Goal: Task Accomplishment & Management: Manage account settings

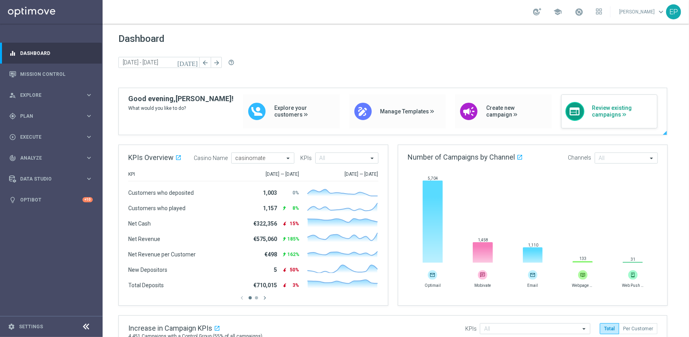
click at [627, 119] on div "web Review existing campaigns" at bounding box center [609, 111] width 97 height 34
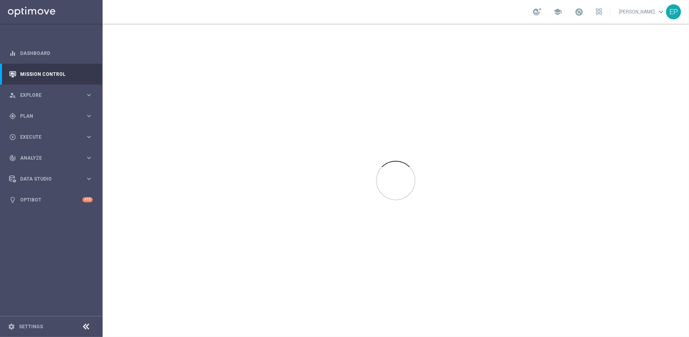
click at [84, 324] on icon at bounding box center [86, 326] width 9 height 9
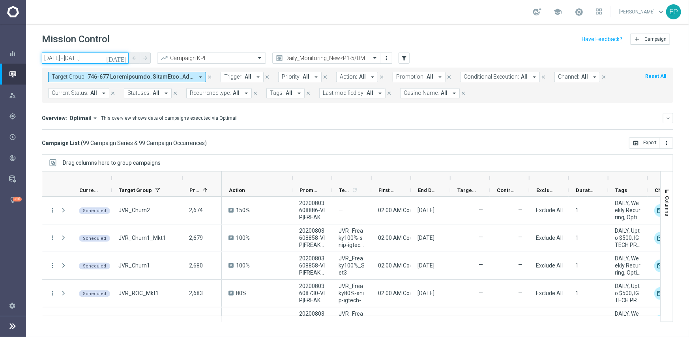
click at [81, 58] on input "29 Aug 2025 - 29 Aug 2025" at bounding box center [85, 57] width 87 height 11
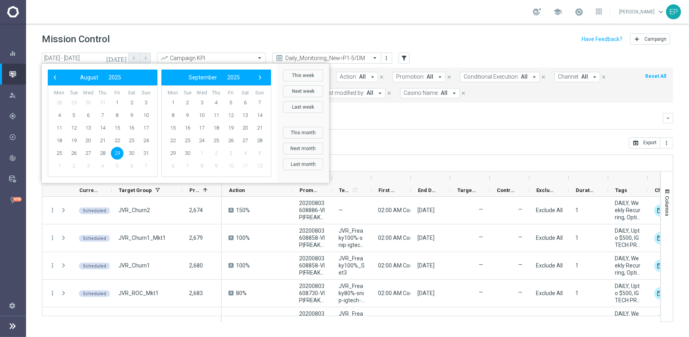
click at [427, 114] on div "Overview: Optimail arrow_drop_down This overview shows data of campaigns execut…" at bounding box center [352, 117] width 621 height 7
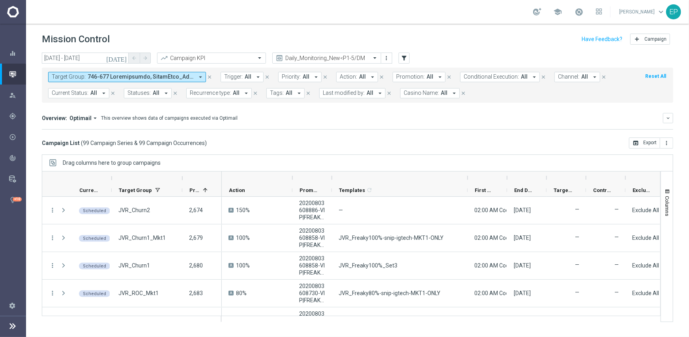
drag, startPoint x: 371, startPoint y: 176, endPoint x: 467, endPoint y: 173, distance: 96.3
click at [467, 173] on div at bounding box center [467, 177] width 3 height 13
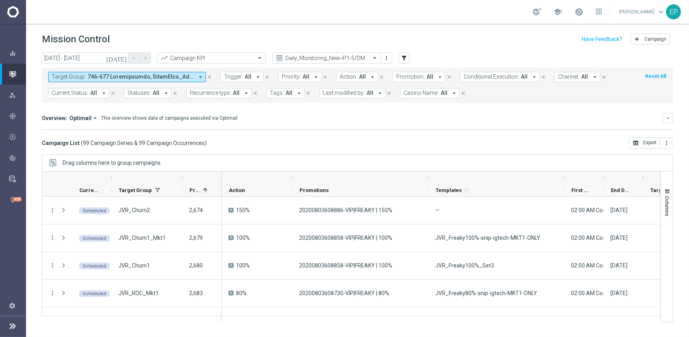
drag, startPoint x: 331, startPoint y: 175, endPoint x: 428, endPoint y: 175, distance: 96.7
click at [428, 175] on div at bounding box center [428, 177] width 3 height 13
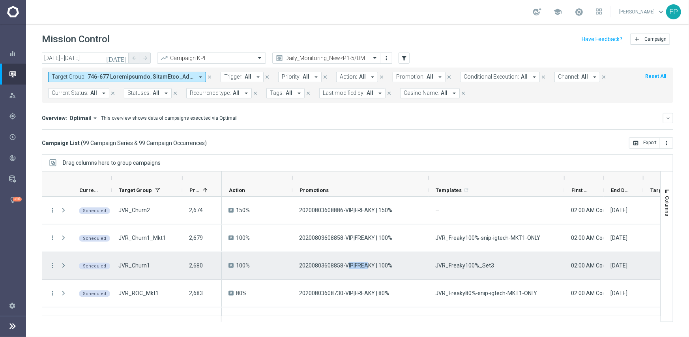
drag, startPoint x: 346, startPoint y: 270, endPoint x: 369, endPoint y: 270, distance: 22.9
click at [369, 270] on div "20200803608858-VIP|FREAKY | 100%" at bounding box center [360, 265] width 136 height 27
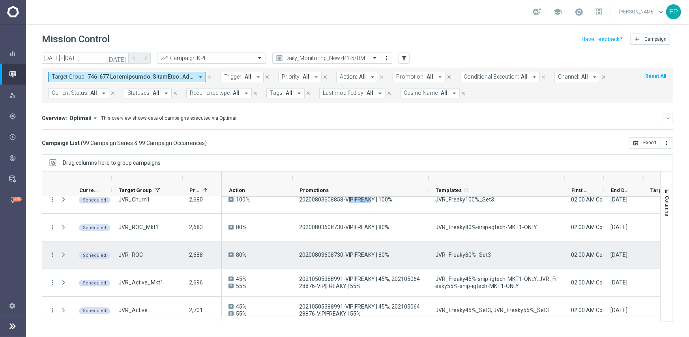
scroll to position [79, 0]
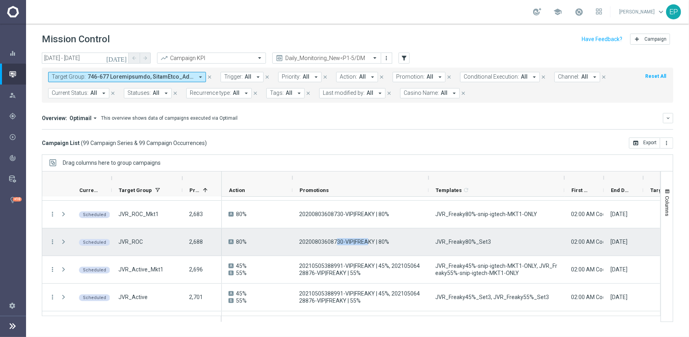
drag, startPoint x: 341, startPoint y: 242, endPoint x: 369, endPoint y: 239, distance: 27.8
click at [368, 239] on span "20200803608730-VIP|FREAKY | 80%" at bounding box center [344, 241] width 90 height 7
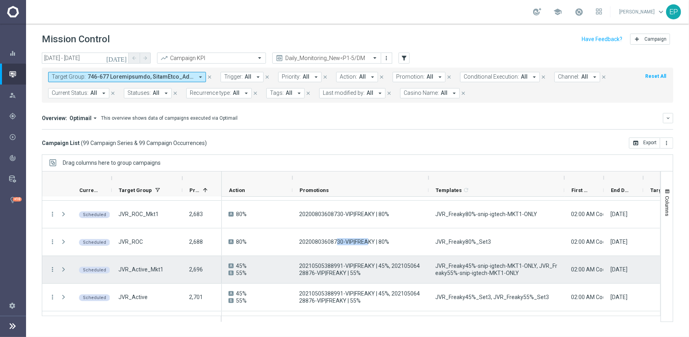
scroll to position [118, 0]
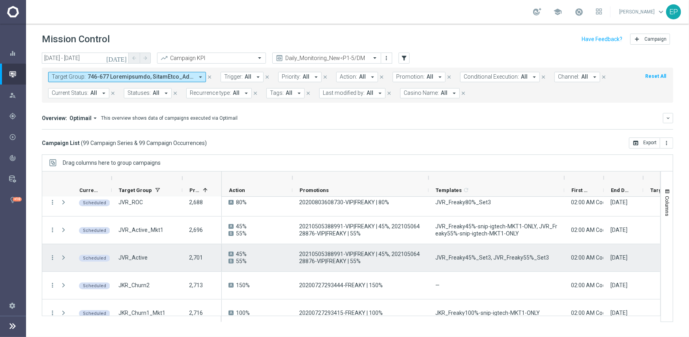
drag, startPoint x: 371, startPoint y: 255, endPoint x: 405, endPoint y: 254, distance: 34.4
click at [404, 254] on span "20210505388991-VIP|FREAKY | 45%, 20210506428876-VIP|FREAKY | 55%" at bounding box center [360, 257] width 123 height 14
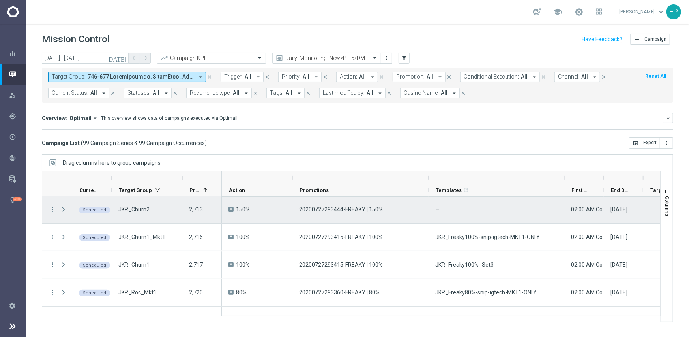
scroll to position [197, 0]
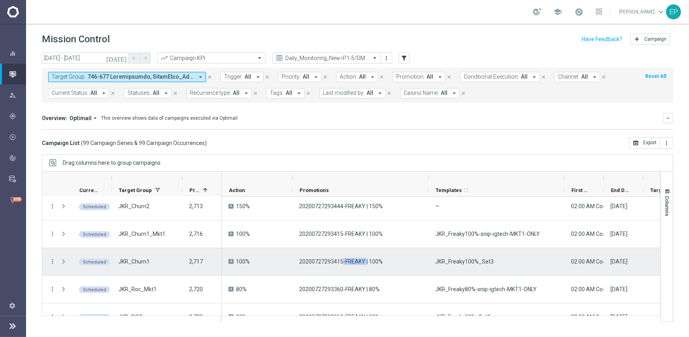
drag, startPoint x: 342, startPoint y: 261, endPoint x: 367, endPoint y: 263, distance: 24.9
click at [366, 262] on span "20200727293415-FREAKY | 100%" at bounding box center [341, 261] width 84 height 7
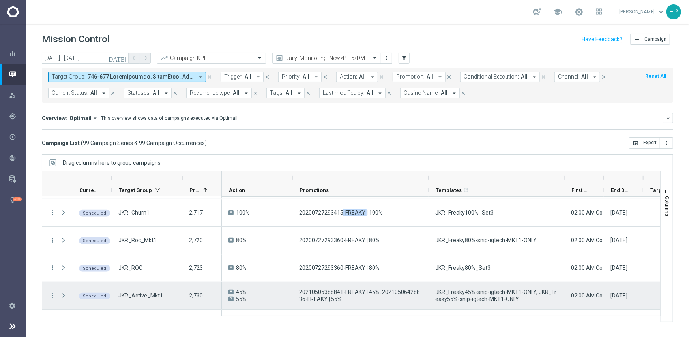
scroll to position [276, 0]
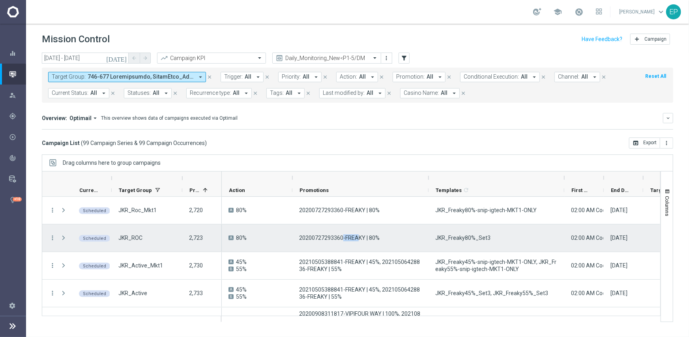
drag, startPoint x: 341, startPoint y: 238, endPoint x: 356, endPoint y: 237, distance: 15.0
click at [356, 237] on span "20200727293360-FREAKY | 80%" at bounding box center [339, 237] width 81 height 7
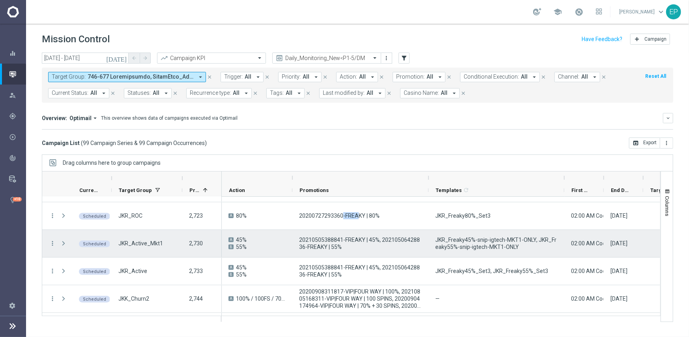
scroll to position [316, 0]
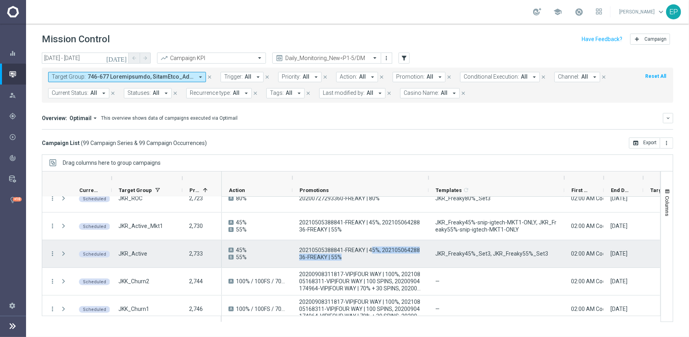
drag, startPoint x: 352, startPoint y: 253, endPoint x: 372, endPoint y: 253, distance: 20.5
click at [372, 253] on span "20210505388841-FREAKY | 45%, 20210506428836-FREAKY | 55%" at bounding box center [360, 253] width 123 height 14
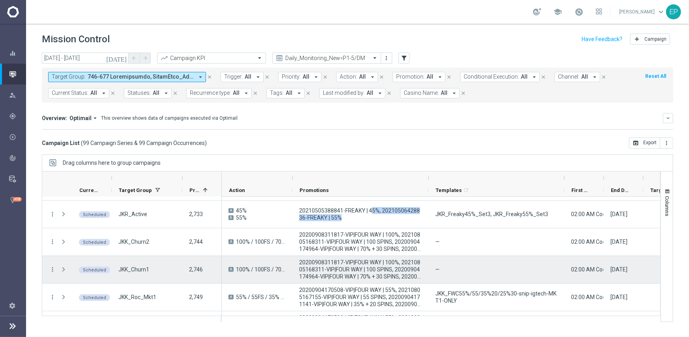
scroll to position [395, 0]
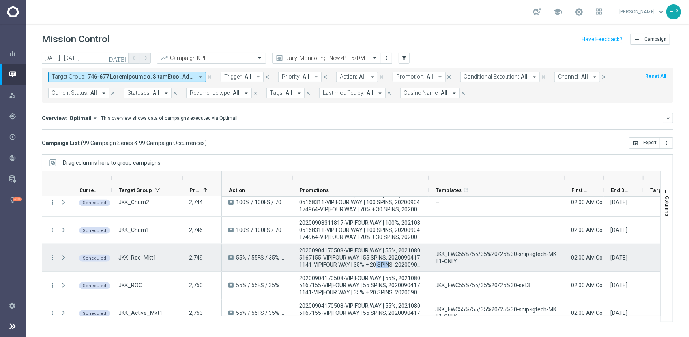
drag, startPoint x: 375, startPoint y: 262, endPoint x: 390, endPoint y: 261, distance: 15.0
click at [390, 261] on span "20200904170508-VIP|FOUR WAY | 55%, 20210805167155-VIP|FOUR WAY | 55 SPINS, 2020…" at bounding box center [360, 257] width 123 height 21
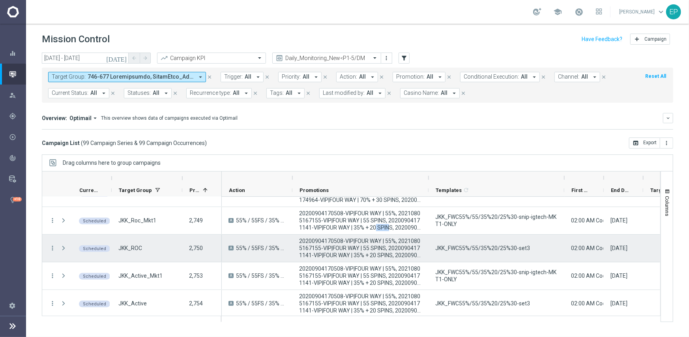
scroll to position [434, 0]
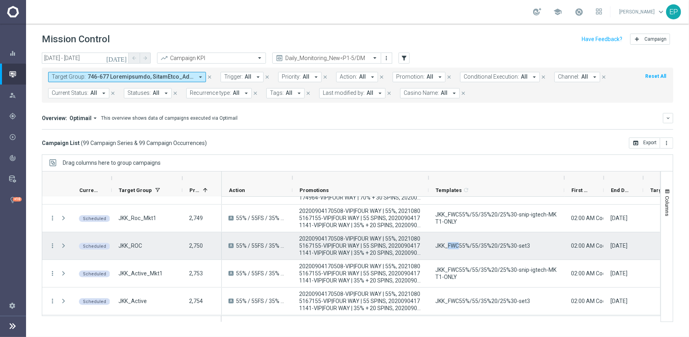
drag, startPoint x: 449, startPoint y: 244, endPoint x: 466, endPoint y: 244, distance: 17.4
click at [465, 244] on span "JKK_FWC55%/55/35%20/25%30-set3" at bounding box center [482, 245] width 95 height 7
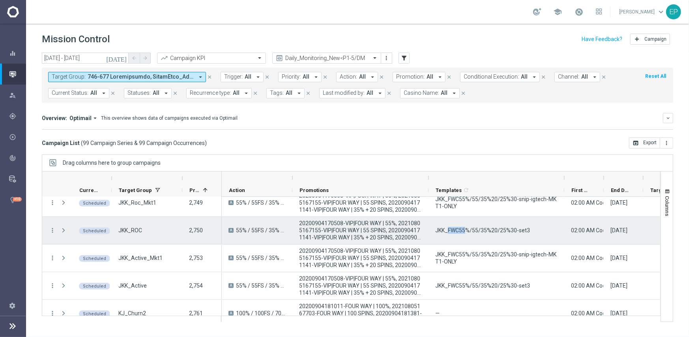
scroll to position [474, 0]
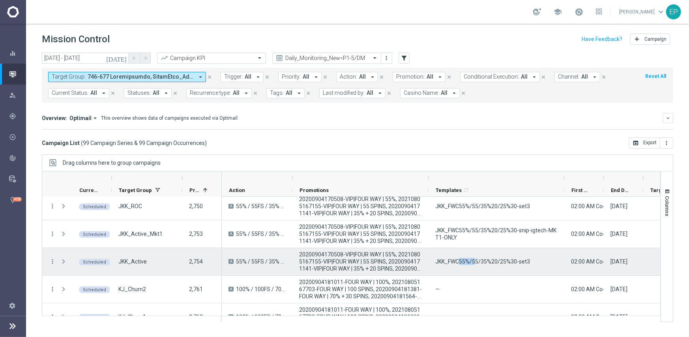
drag, startPoint x: 459, startPoint y: 257, endPoint x: 474, endPoint y: 258, distance: 15.0
click at [474, 258] on span "JKK_FWC55%/55/35%20/25%30-set3" at bounding box center [482, 261] width 95 height 7
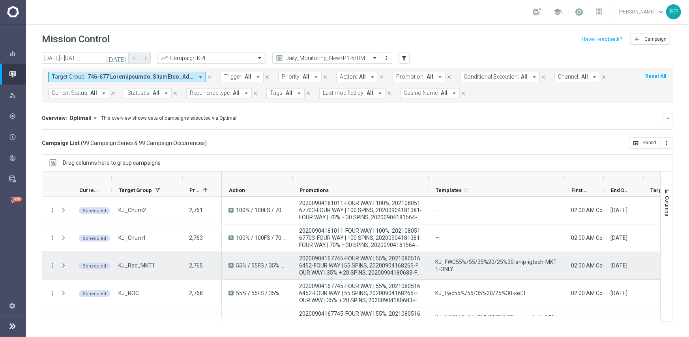
scroll to position [592, 0]
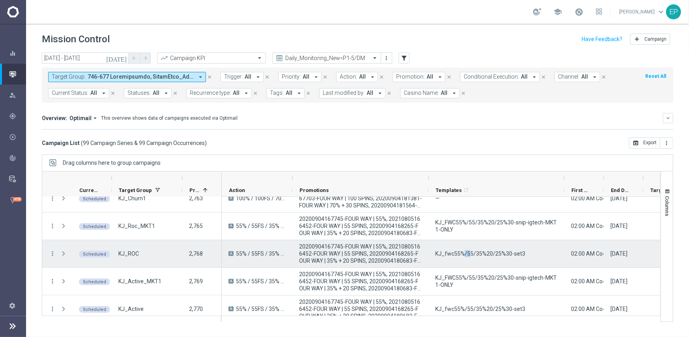
drag, startPoint x: 464, startPoint y: 255, endPoint x: 474, endPoint y: 255, distance: 10.7
click at [474, 255] on span "KJ_fwc55%/55/35%20/25%30-set3" at bounding box center [480, 253] width 90 height 7
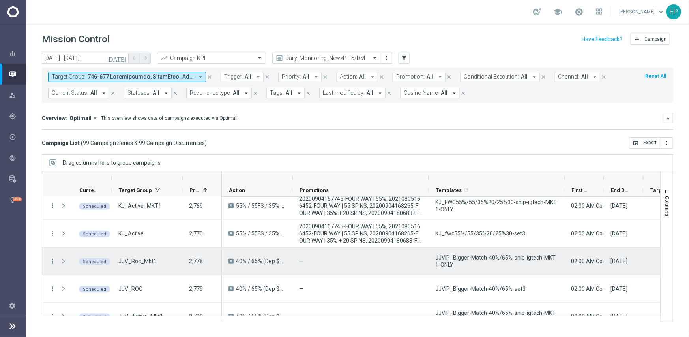
scroll to position [671, 0]
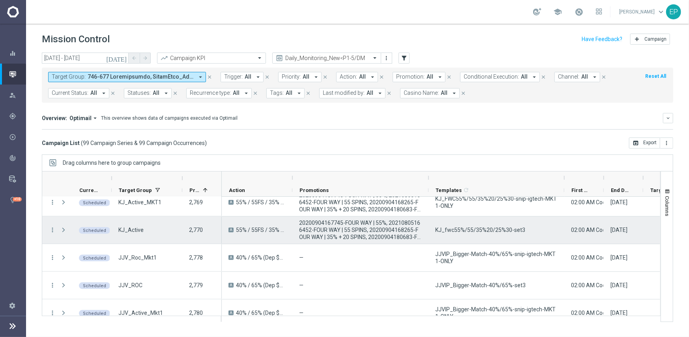
drag, startPoint x: 450, startPoint y: 230, endPoint x: 472, endPoint y: 230, distance: 22.5
click at [469, 230] on span "KJ_fwc55%/55/35%20/25%30-set3" at bounding box center [480, 229] width 90 height 7
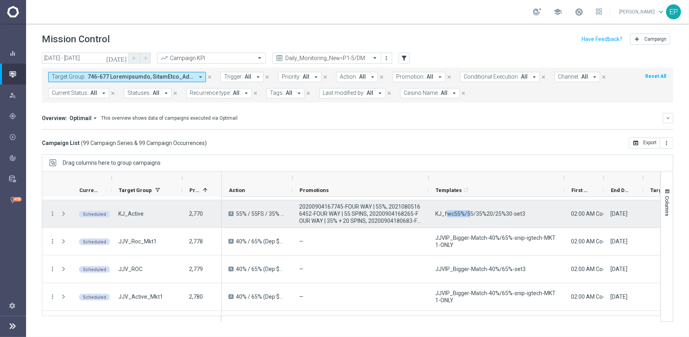
scroll to position [710, 0]
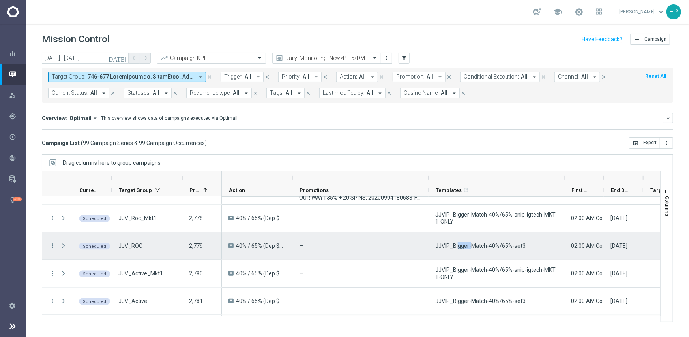
drag, startPoint x: 458, startPoint y: 242, endPoint x: 470, endPoint y: 242, distance: 12.2
click at [470, 242] on span "JJVIP_Bigger-Match-40%/65%-set3" at bounding box center [480, 245] width 90 height 7
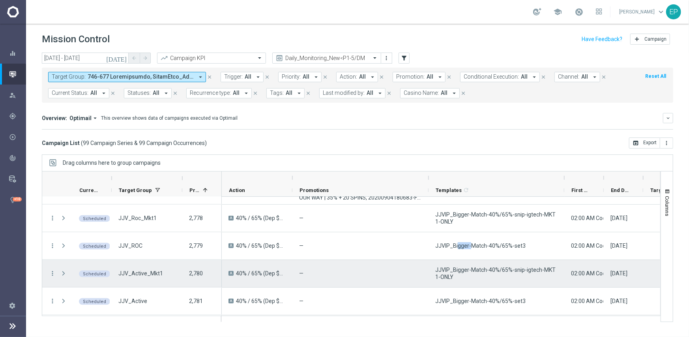
scroll to position [750, 0]
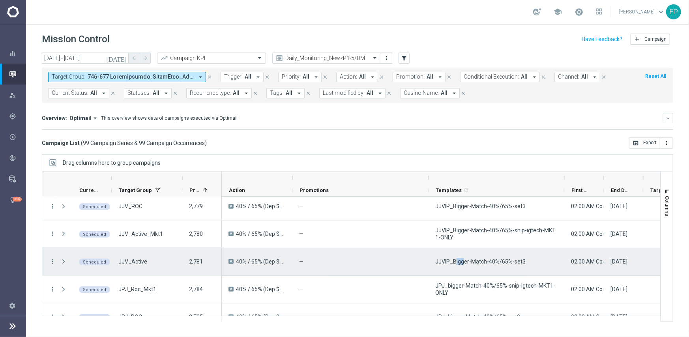
drag, startPoint x: 461, startPoint y: 259, endPoint x: 469, endPoint y: 257, distance: 7.7
click at [468, 258] on span "JJVIP_Bigger-Match-40%/65%-set3" at bounding box center [480, 261] width 90 height 7
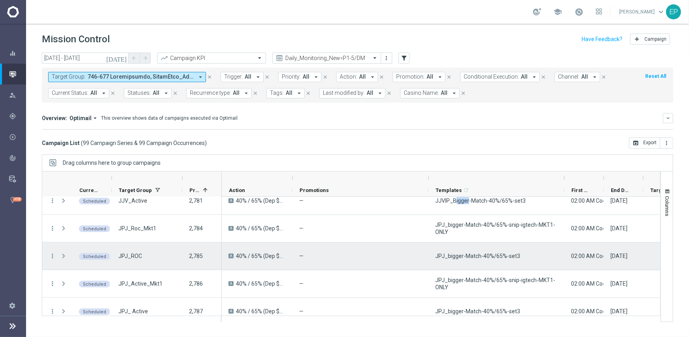
scroll to position [829, 0]
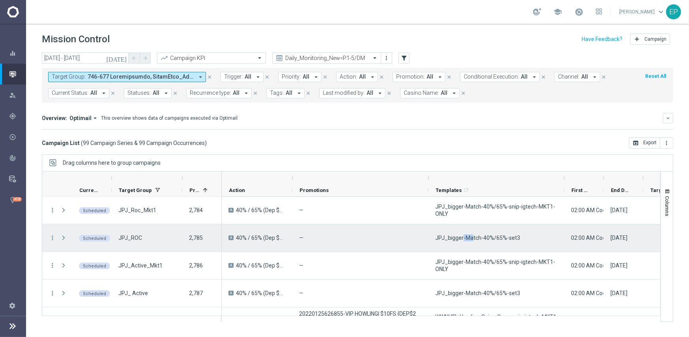
drag, startPoint x: 462, startPoint y: 242, endPoint x: 474, endPoint y: 242, distance: 11.1
click at [473, 242] on div "JPJ_bigger-Match-40%/65%-set3" at bounding box center [497, 237] width 136 height 27
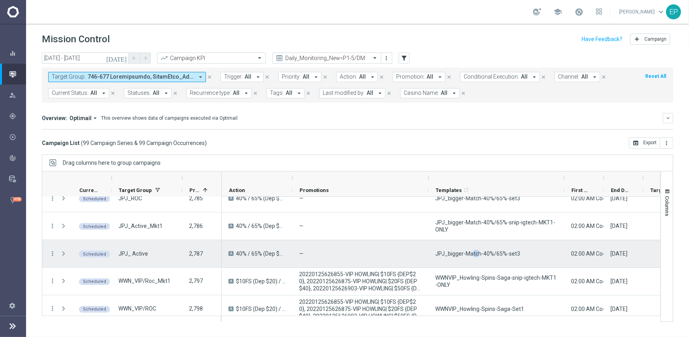
drag, startPoint x: 470, startPoint y: 254, endPoint x: 480, endPoint y: 252, distance: 10.1
click at [477, 252] on span "JPJ_bigger-Match-40%/65%-set3" at bounding box center [477, 253] width 85 height 7
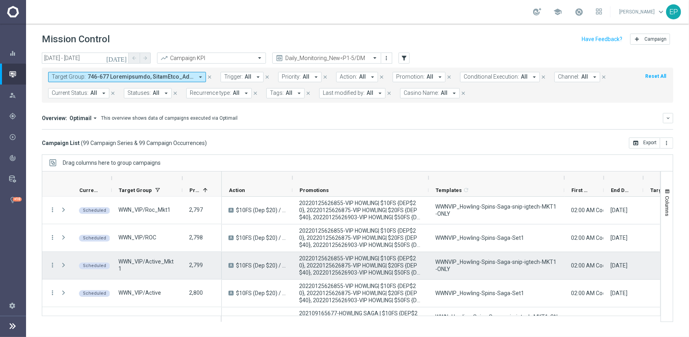
scroll to position [947, 0]
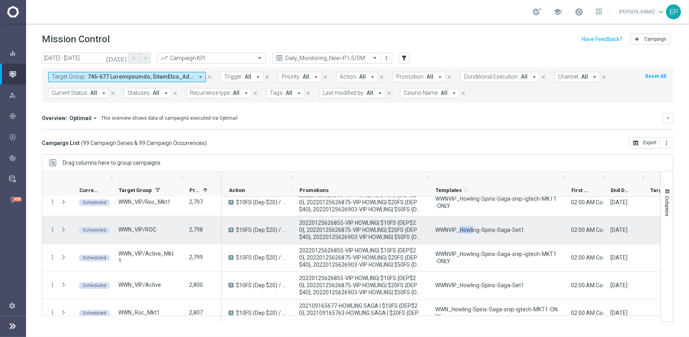
drag, startPoint x: 461, startPoint y: 230, endPoint x: 493, endPoint y: 231, distance: 32.0
click at [483, 230] on span "WWNVIP_Howling-Spins-Saga-Set1" at bounding box center [479, 229] width 89 height 7
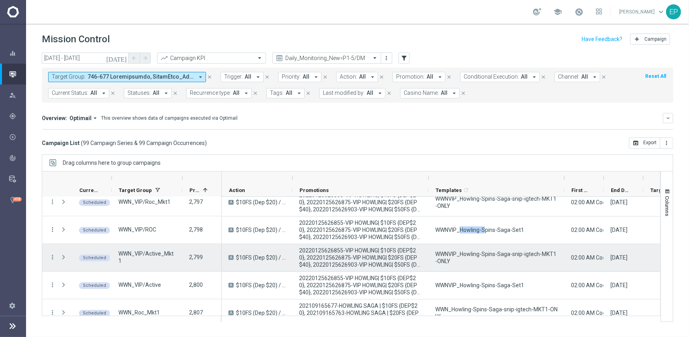
scroll to position [987, 0]
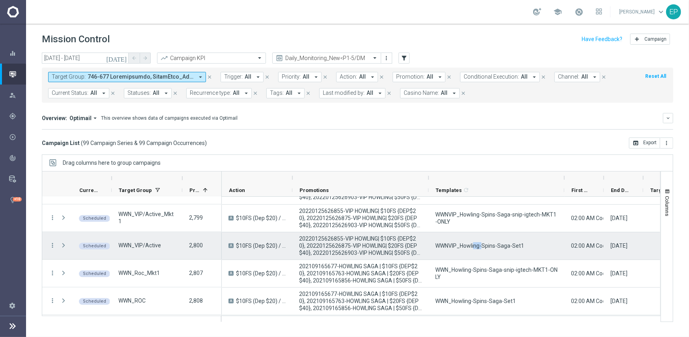
drag, startPoint x: 475, startPoint y: 243, endPoint x: 481, endPoint y: 243, distance: 6.3
click at [481, 243] on span "WWNVIP_Howling-Spins-Saga-Set1" at bounding box center [479, 245] width 89 height 7
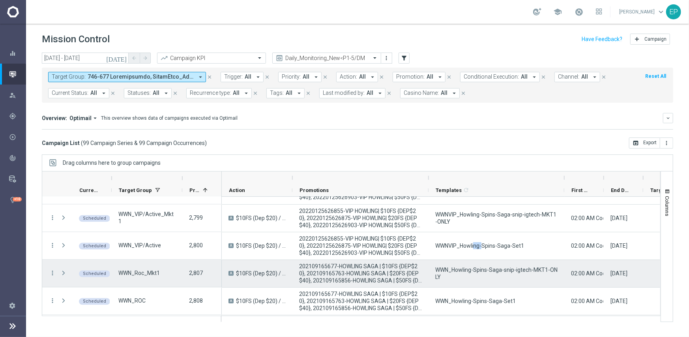
scroll to position [1026, 0]
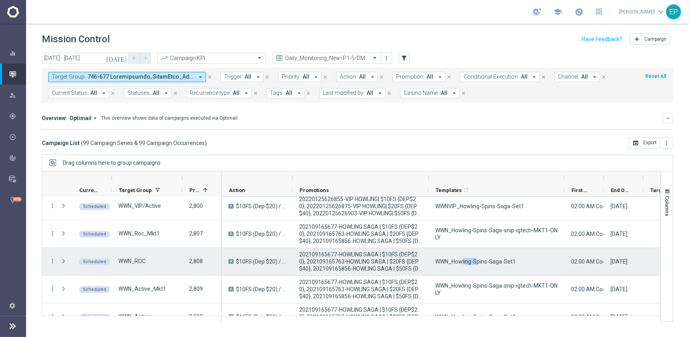
drag, startPoint x: 464, startPoint y: 259, endPoint x: 485, endPoint y: 259, distance: 21.7
click at [481, 259] on span "WWN_Howling-Spins-Saga-Set1" at bounding box center [475, 261] width 81 height 7
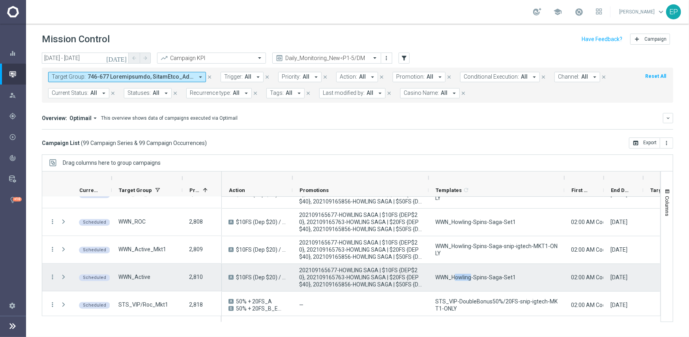
drag, startPoint x: 455, startPoint y: 276, endPoint x: 481, endPoint y: 275, distance: 25.7
click at [476, 275] on span "WWN_Howling-Spins-Saga-Set1" at bounding box center [475, 276] width 81 height 7
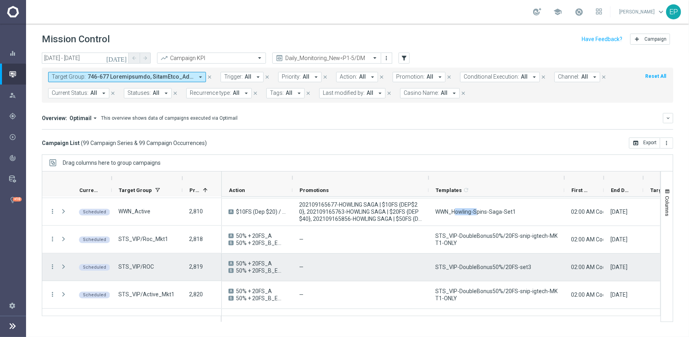
scroll to position [1144, 0]
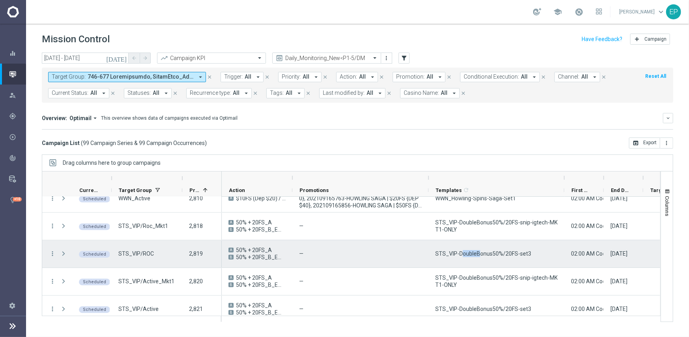
drag, startPoint x: 460, startPoint y: 255, endPoint x: 486, endPoint y: 255, distance: 25.7
click at [483, 255] on span "STS_VIP-DoubleBonus50%/20FS-set3" at bounding box center [483, 253] width 96 height 7
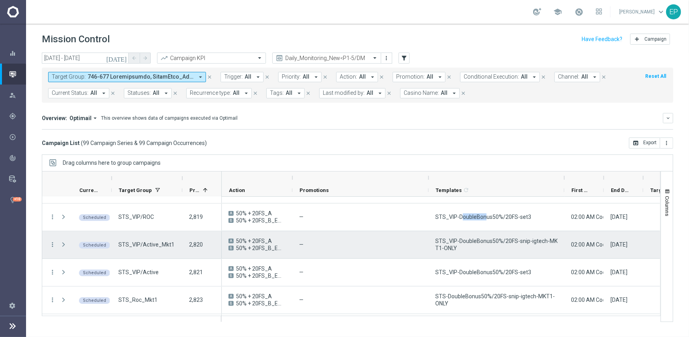
scroll to position [1184, 0]
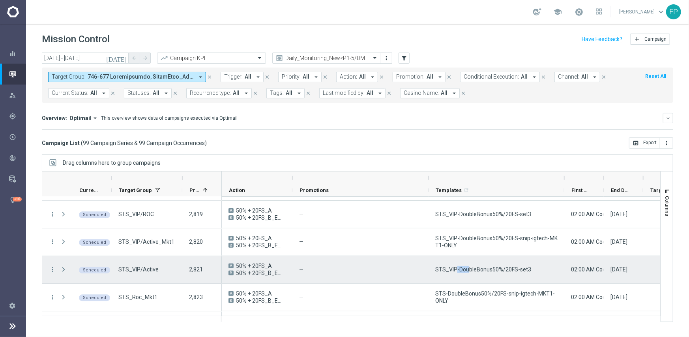
drag, startPoint x: 456, startPoint y: 268, endPoint x: 477, endPoint y: 267, distance: 20.6
click at [474, 267] on span "STS_VIP-DoubleBonus50%/20FS-set3" at bounding box center [483, 269] width 96 height 7
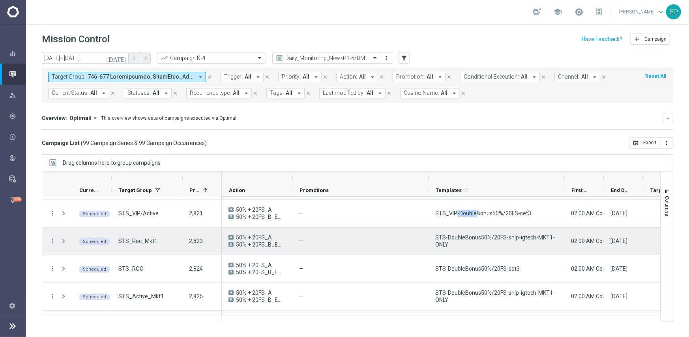
scroll to position [1263, 0]
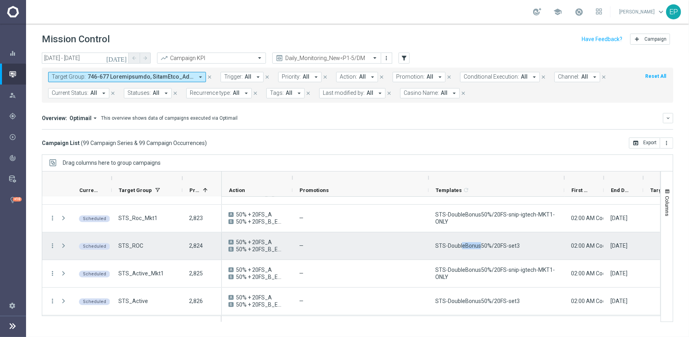
drag, startPoint x: 462, startPoint y: 247, endPoint x: 483, endPoint y: 247, distance: 21.7
click at [482, 247] on span "STS-DoubleBonus50%/20FS-set3" at bounding box center [477, 245] width 84 height 7
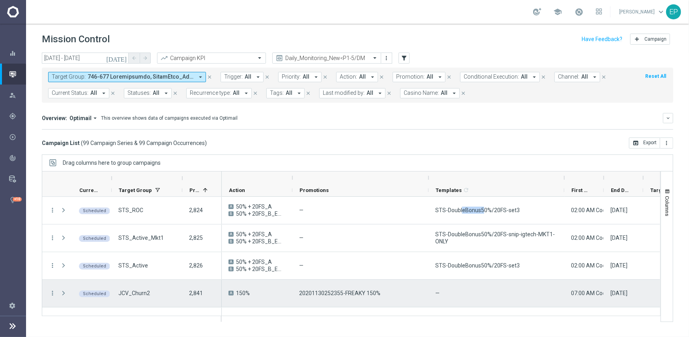
scroll to position [1302, 0]
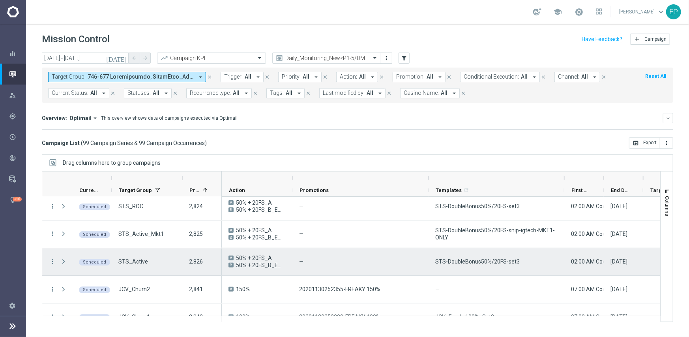
drag, startPoint x: 462, startPoint y: 260, endPoint x: 475, endPoint y: 260, distance: 12.6
click at [474, 260] on span "STS-DoubleBonus50%/20FS-set3" at bounding box center [477, 261] width 84 height 7
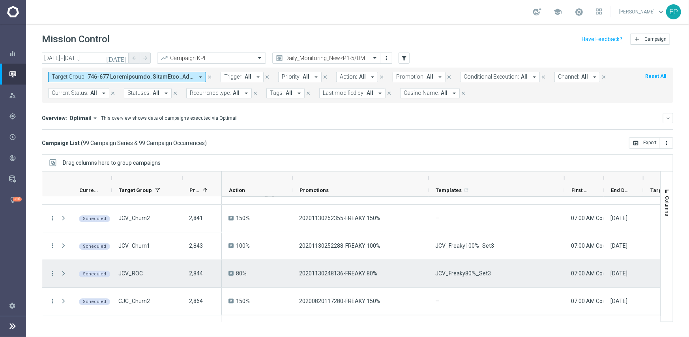
scroll to position [1381, 0]
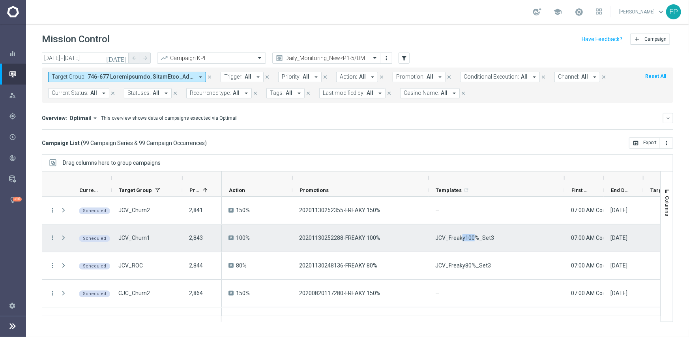
drag, startPoint x: 461, startPoint y: 235, endPoint x: 474, endPoint y: 235, distance: 12.2
click at [474, 235] on span "JCV_Freaky100%_Set3" at bounding box center [464, 237] width 59 height 7
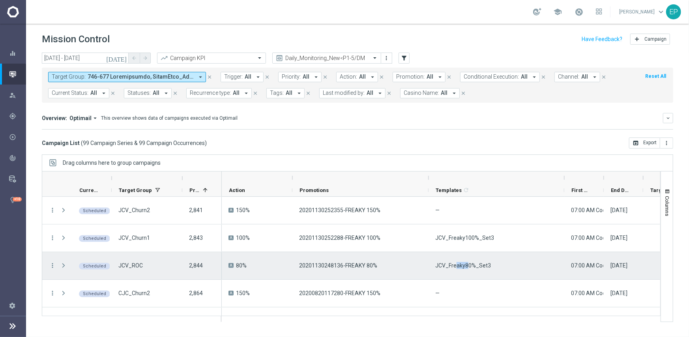
drag, startPoint x: 456, startPoint y: 265, endPoint x: 470, endPoint y: 264, distance: 13.5
click at [470, 264] on span "JCV_Freaky80%_Set3" at bounding box center [463, 265] width 56 height 7
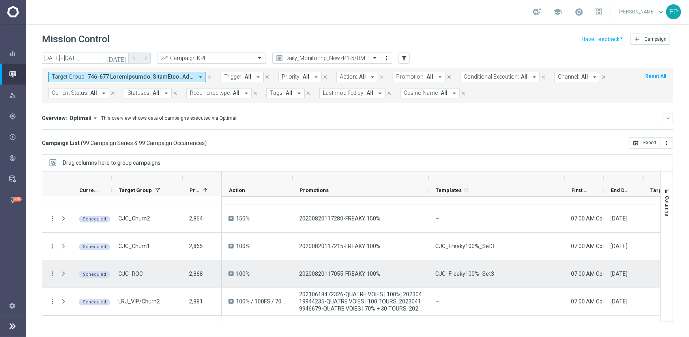
scroll to position [1460, 0]
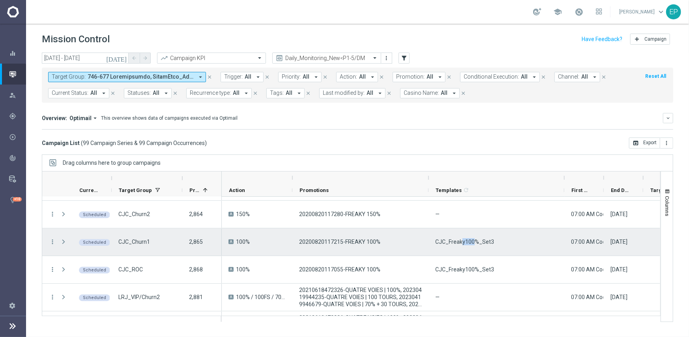
drag, startPoint x: 461, startPoint y: 244, endPoint x: 472, endPoint y: 243, distance: 11.9
click at [472, 243] on span "CJC_Freaky100%_Set3" at bounding box center [464, 241] width 59 height 7
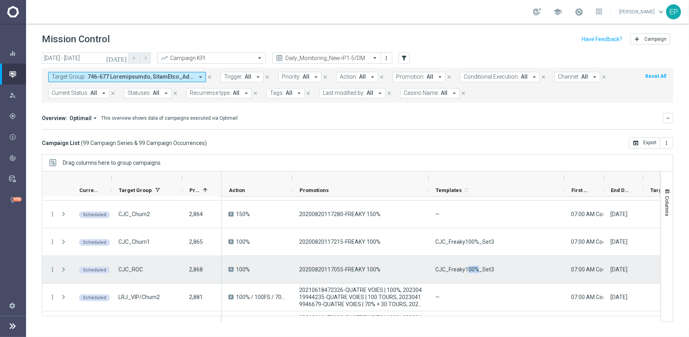
drag, startPoint x: 467, startPoint y: 267, endPoint x: 477, endPoint y: 267, distance: 9.9
click at [477, 267] on span "CJC_Freaky100%_Set3" at bounding box center [464, 269] width 59 height 7
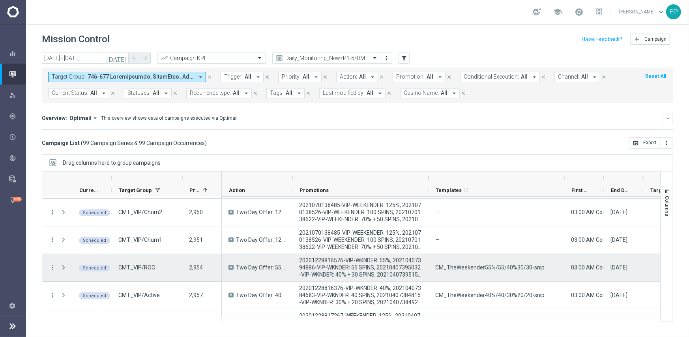
scroll to position [1776, 0]
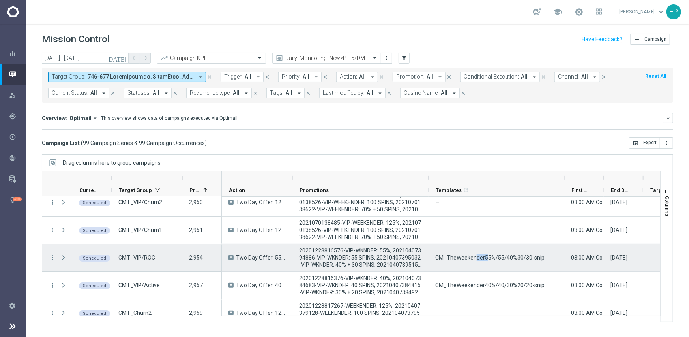
drag, startPoint x: 475, startPoint y: 260, endPoint x: 485, endPoint y: 258, distance: 10.8
click at [485, 258] on span "CM_TheWeekender55%/55/40%30/30-snip" at bounding box center [489, 257] width 109 height 7
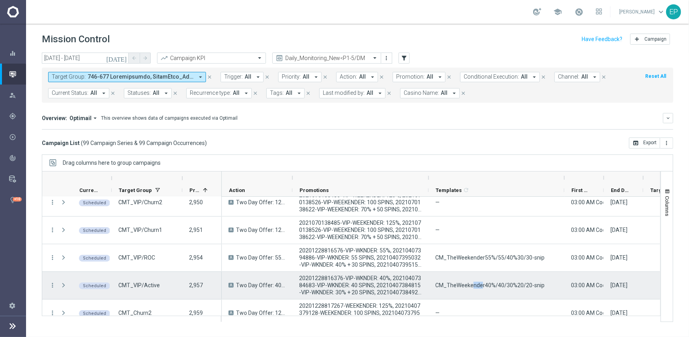
drag, startPoint x: 470, startPoint y: 287, endPoint x: 480, endPoint y: 285, distance: 10.4
click at [480, 285] on span "CM_TheWeekender40%/40/30%20/20-snip" at bounding box center [489, 284] width 109 height 7
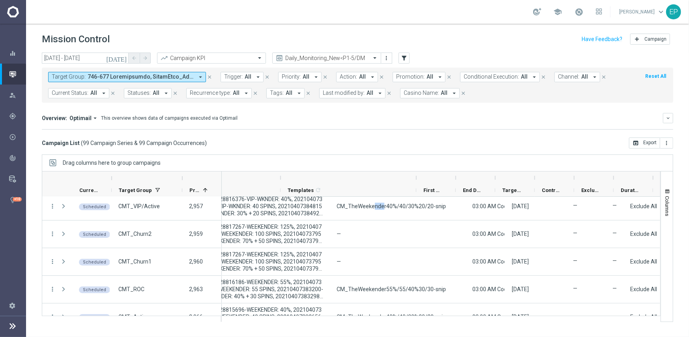
scroll to position [0, 0]
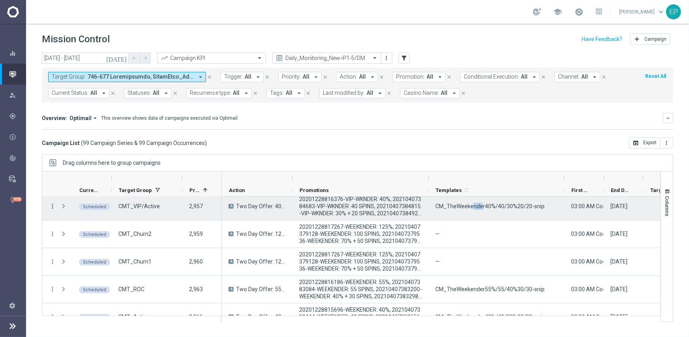
click at [52, 203] on icon "more_vert" at bounding box center [52, 205] width 7 height 7
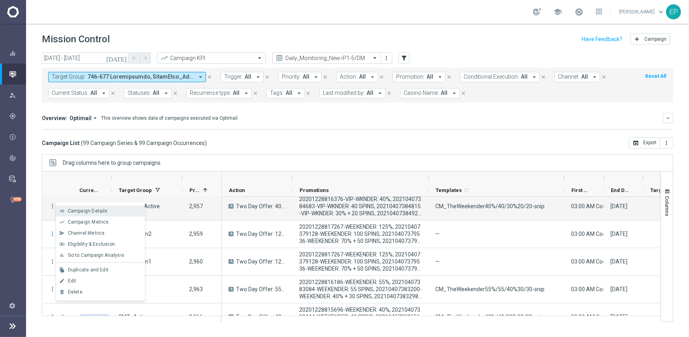
click at [102, 212] on span "Campaign Details" at bounding box center [88, 211] width 40 height 6
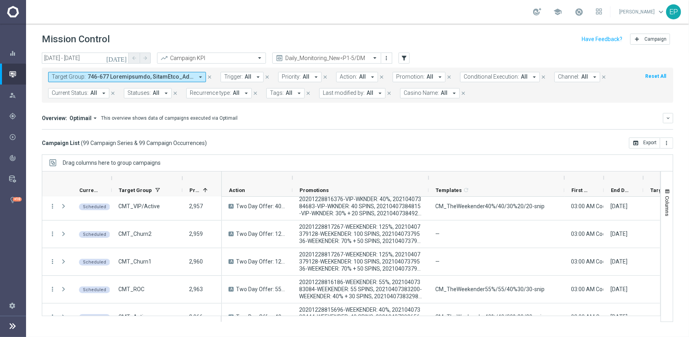
scroll to position [1934, 0]
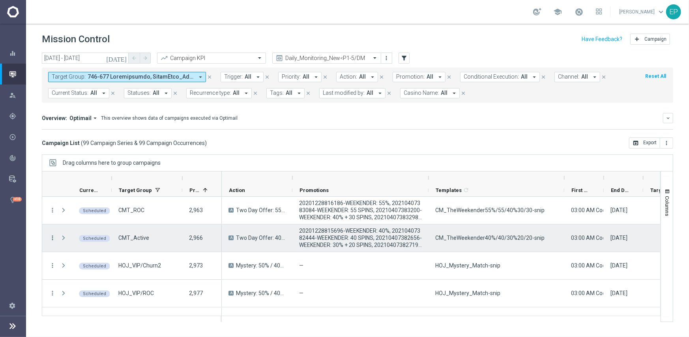
click at [52, 240] on icon "more_vert" at bounding box center [52, 237] width 7 height 7
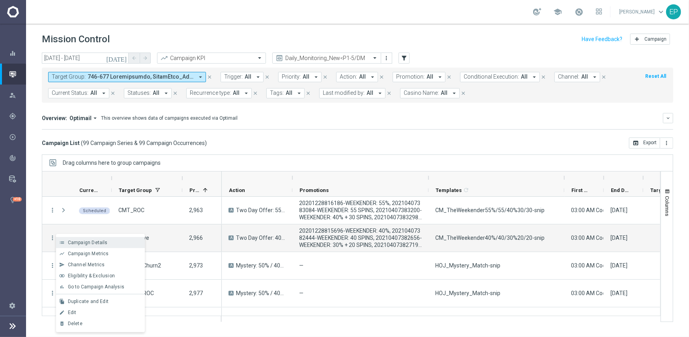
click at [101, 245] on div "Campaign Details" at bounding box center [104, 243] width 73 height 6
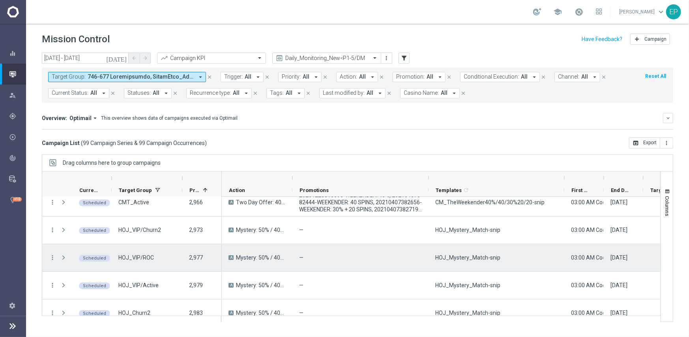
scroll to position [1973, 0]
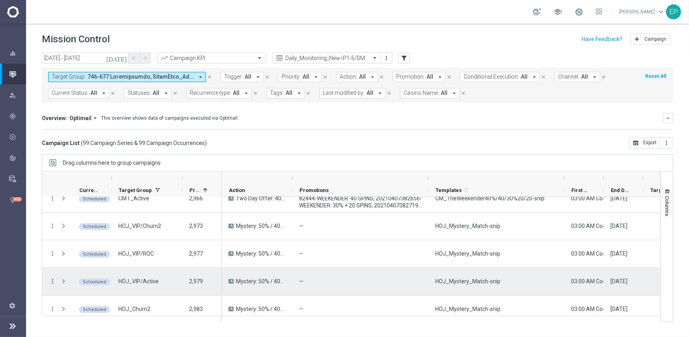
click at [51, 279] on icon "more_vert" at bounding box center [52, 280] width 7 height 7
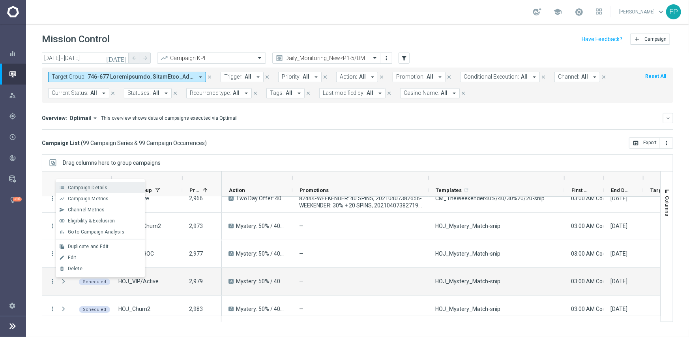
click at [116, 186] on div "Campaign Details" at bounding box center [104, 188] width 73 height 6
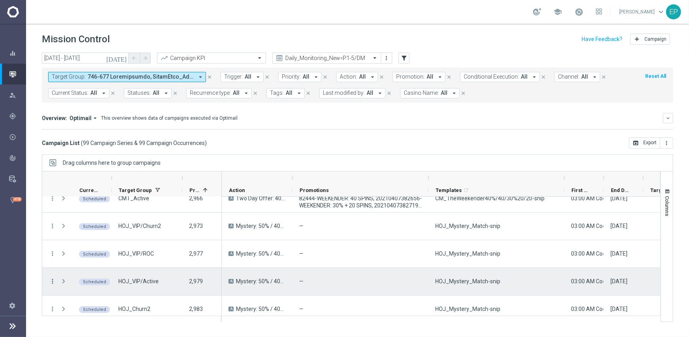
click at [51, 280] on icon "more_vert" at bounding box center [52, 280] width 7 height 7
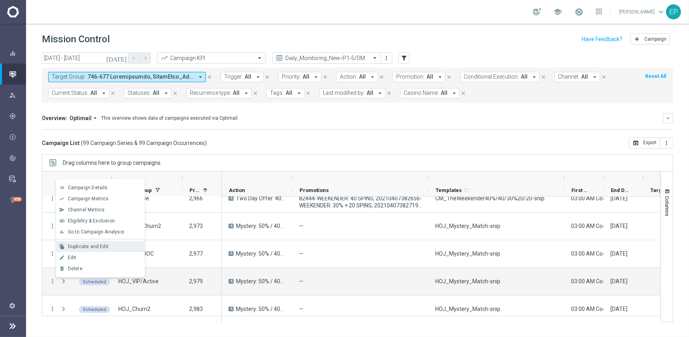
click at [96, 244] on span "Duplicate and Edit" at bounding box center [88, 246] width 41 height 6
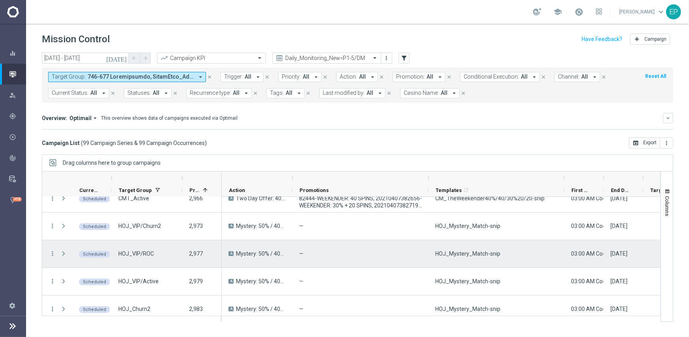
scroll to position [2052, 0]
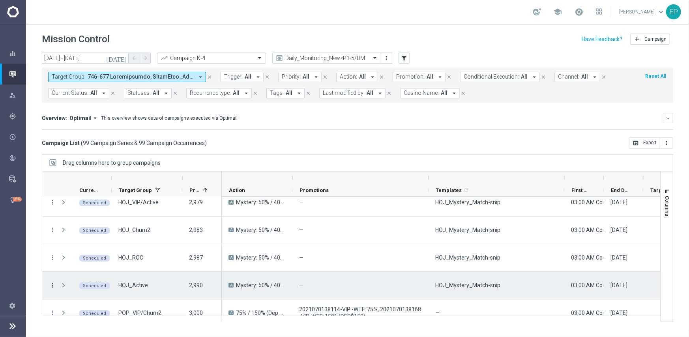
click at [50, 285] on icon "more_vert" at bounding box center [52, 284] width 7 height 7
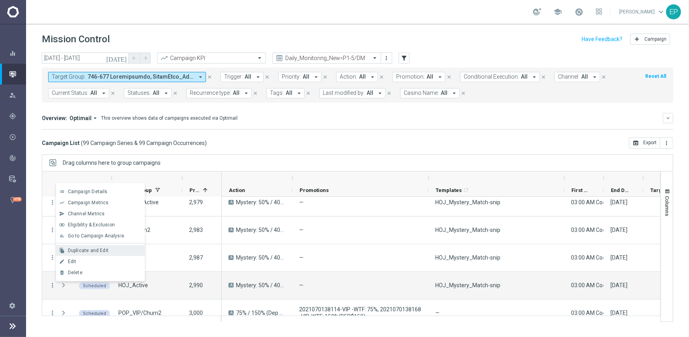
click at [100, 249] on span "Duplicate and Edit" at bounding box center [88, 250] width 41 height 6
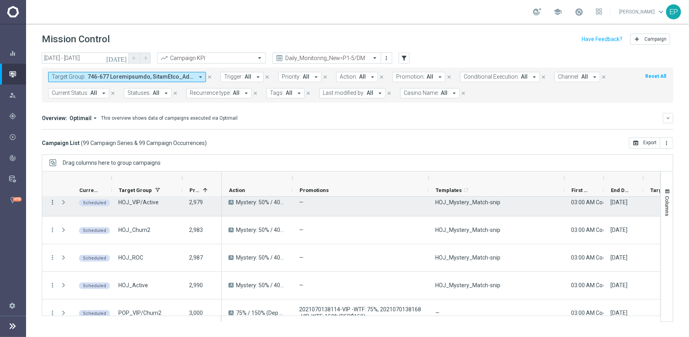
click at [54, 202] on icon "more_vert" at bounding box center [52, 201] width 7 height 7
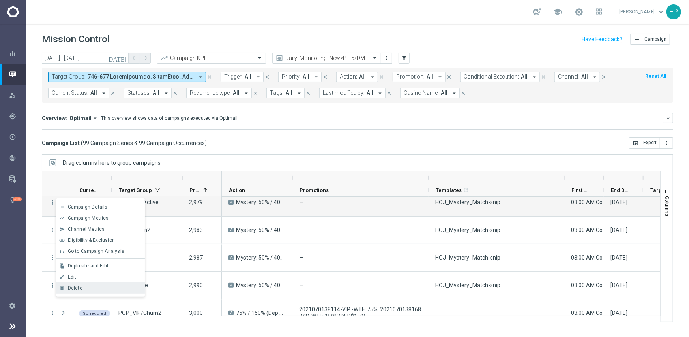
click at [75, 286] on span "Delete" at bounding box center [75, 288] width 15 height 6
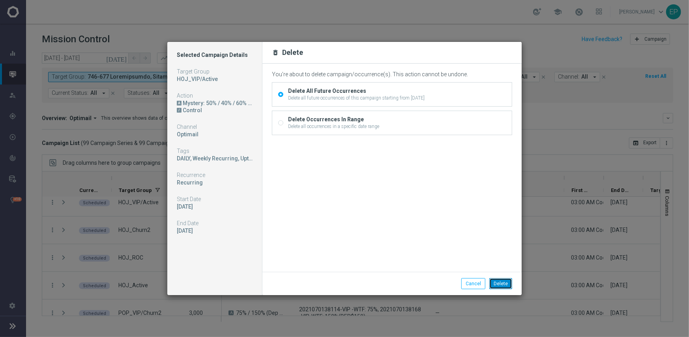
click at [506, 282] on button "Delete" at bounding box center [500, 283] width 23 height 11
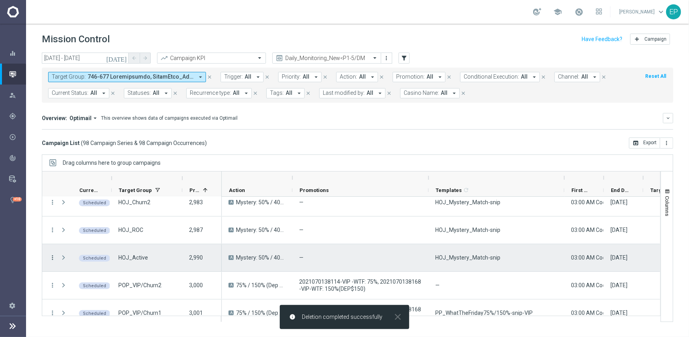
click at [51, 256] on icon "more_vert" at bounding box center [52, 257] width 7 height 7
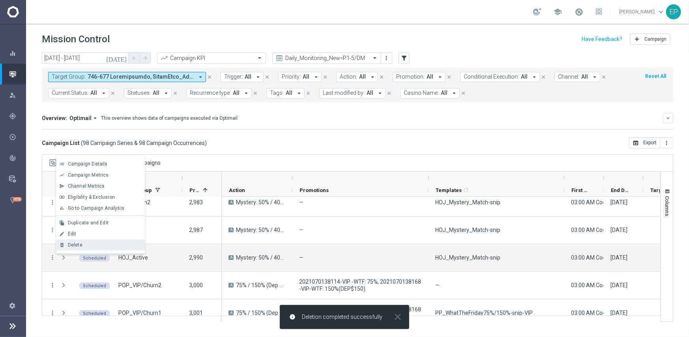
click at [83, 247] on div "Delete" at bounding box center [104, 245] width 73 height 6
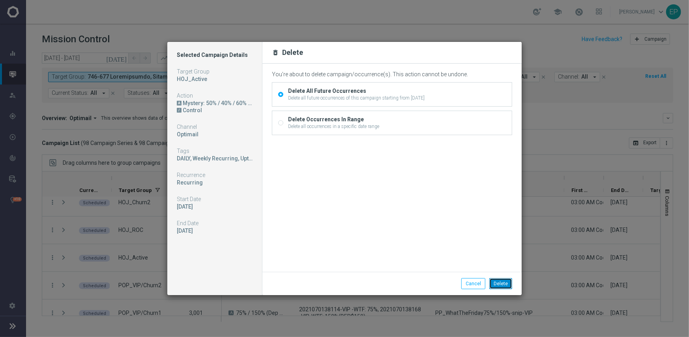
click at [502, 278] on button "Delete" at bounding box center [500, 283] width 23 height 11
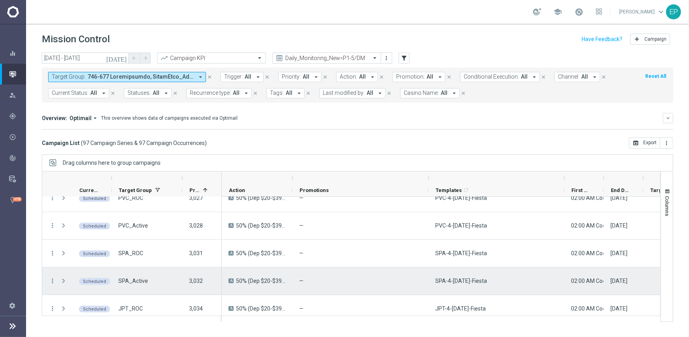
scroll to position [2407, 0]
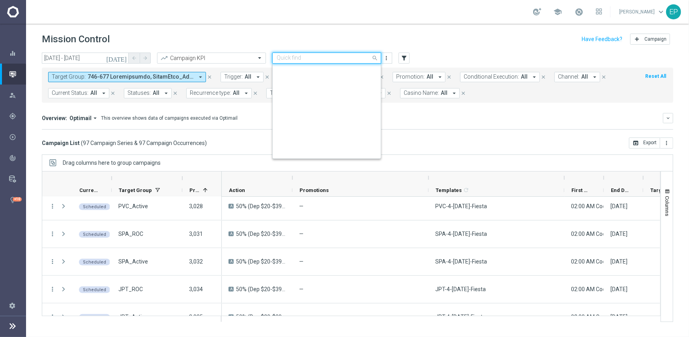
click at [329, 60] on input "text" at bounding box center [319, 58] width 84 height 7
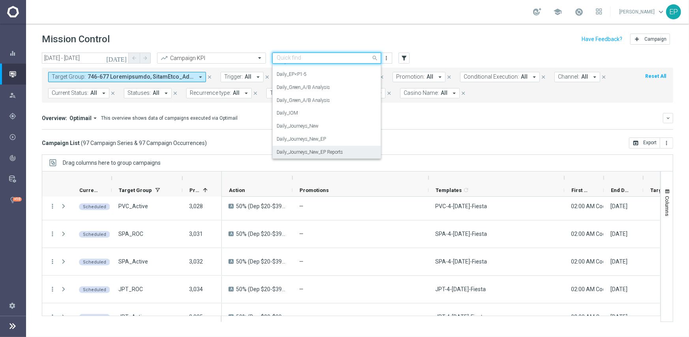
scroll to position [168, 0]
click at [307, 56] on input "text" at bounding box center [319, 58] width 84 height 7
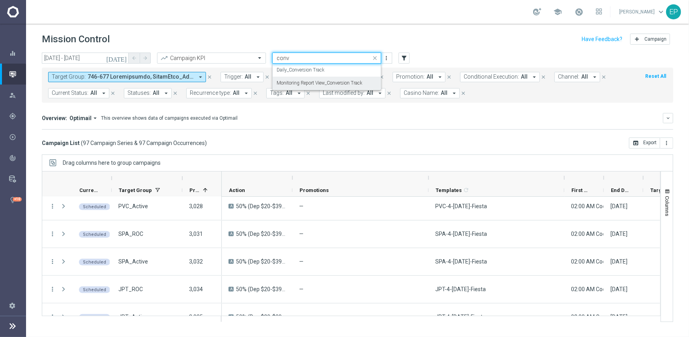
click at [315, 84] on label "Monitoring Report View_Conversion Track" at bounding box center [320, 83] width 86 height 7
type input "conv"
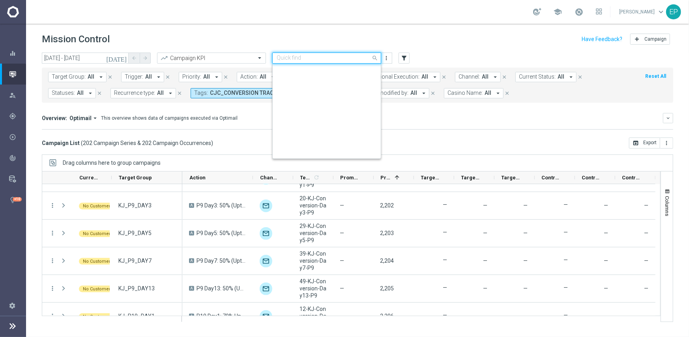
scroll to position [716, 0]
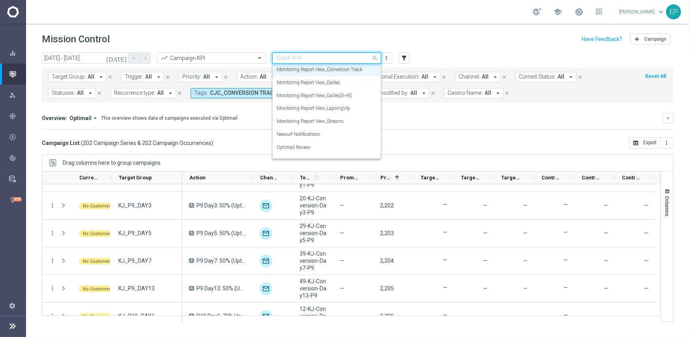
click at [331, 60] on input "text" at bounding box center [319, 58] width 84 height 7
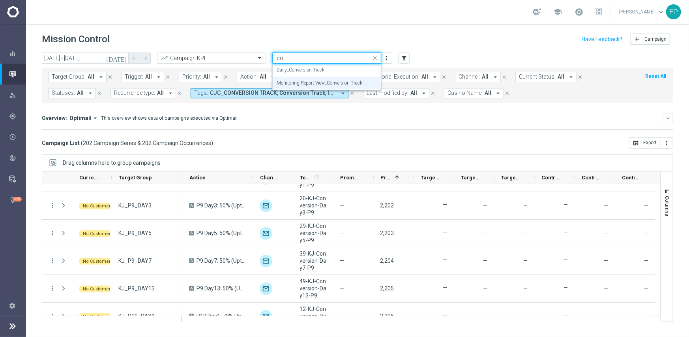
scroll to position [0, 0]
click at [329, 69] on div "Daily_Conversion Track" at bounding box center [327, 70] width 100 height 13
type input "conv"
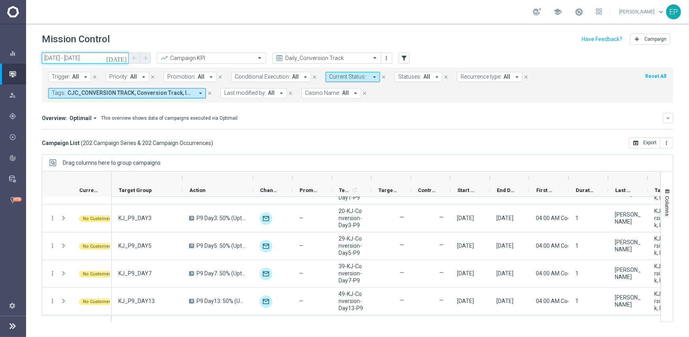
click at [62, 53] on input "29 Aug 2025 - 29 Aug 2025" at bounding box center [85, 57] width 87 height 11
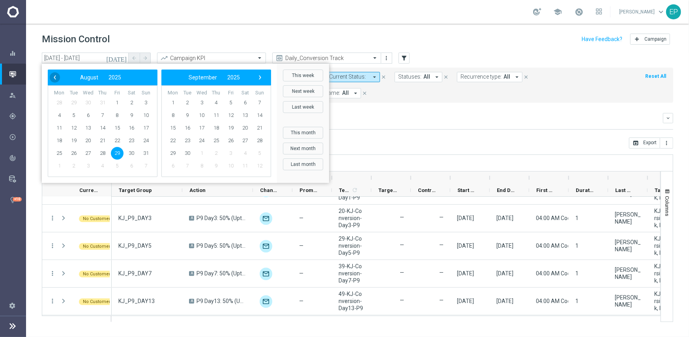
click at [52, 77] on span "‹" at bounding box center [55, 77] width 10 height 10
click at [229, 102] on span "1" at bounding box center [231, 102] width 13 height 13
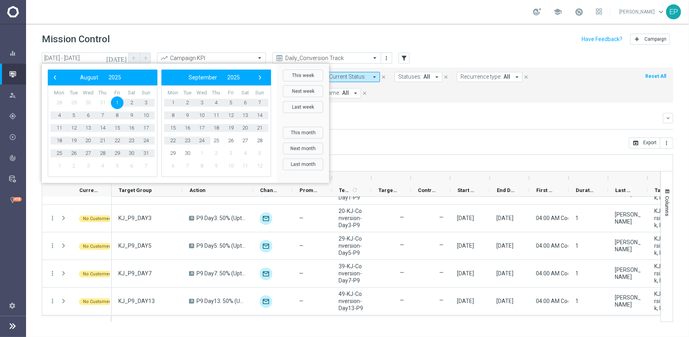
click at [500, 136] on mini-dashboard "Overview: Optimail arrow_drop_down This overview shows data of campaigns execut…" at bounding box center [357, 120] width 631 height 35
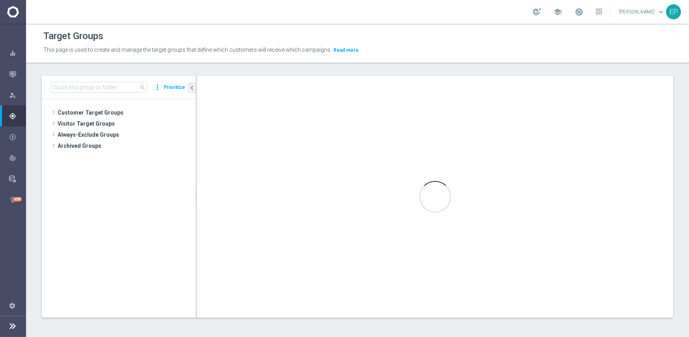
click at [178, 83] on button "Prioritize" at bounding box center [175, 87] width 24 height 11
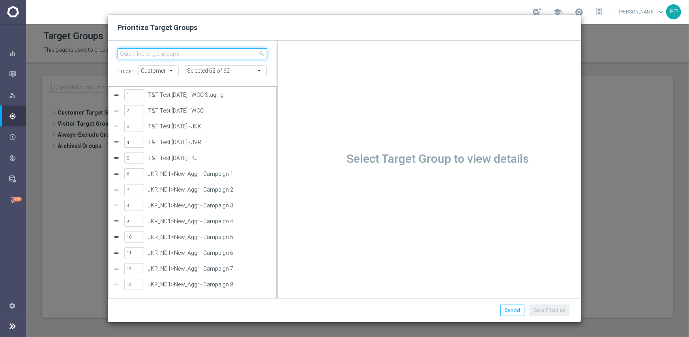
click at [193, 54] on input "search" at bounding box center [193, 53] width 150 height 11
paste input "POP VIP_DM_All Tiers - Campaign 10"
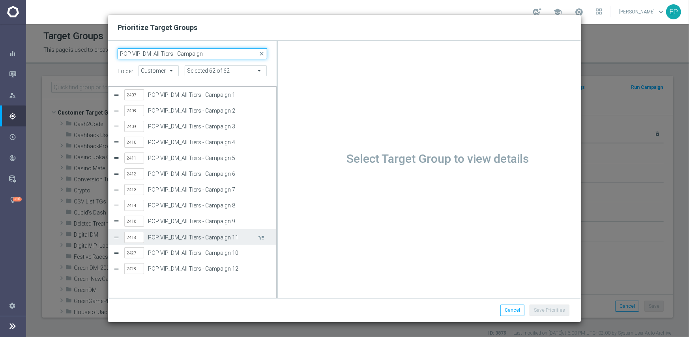
scroll to position [168, 0]
type input "POP VIP_DM_All Tiers - Campaign"
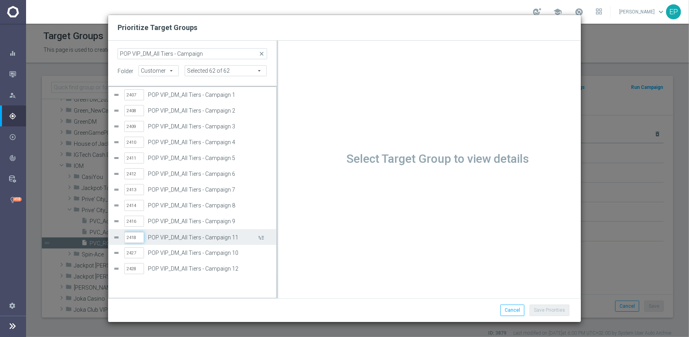
click at [138, 236] on input "2418" at bounding box center [134, 237] width 20 height 11
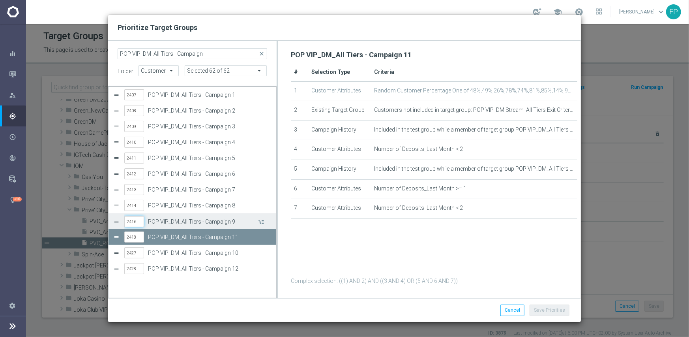
click at [136, 222] on input "2416" at bounding box center [134, 221] width 20 height 11
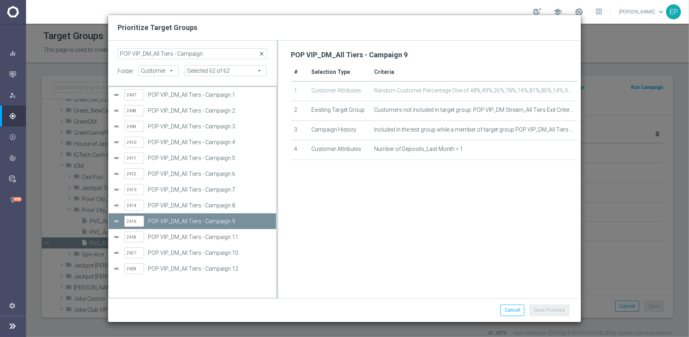
click at [263, 52] on span "close" at bounding box center [262, 54] width 6 height 6
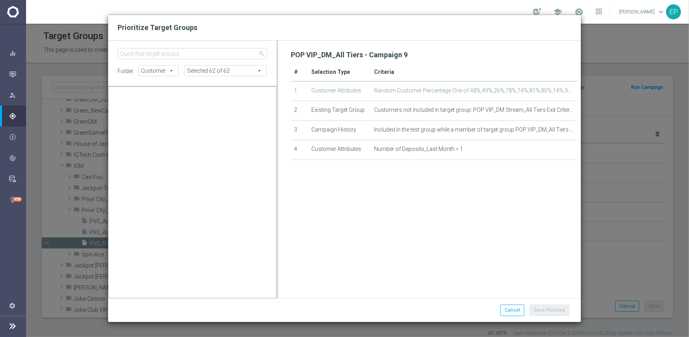
scroll to position [37980, 0]
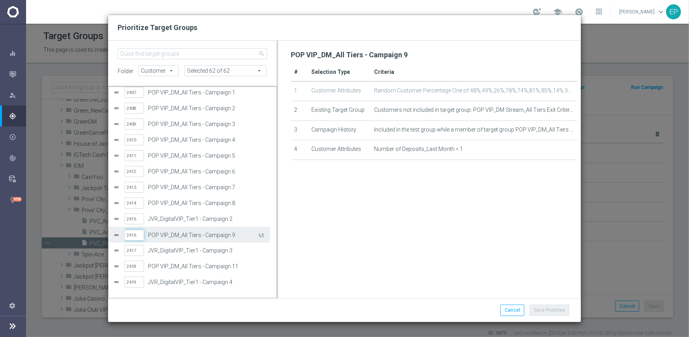
click at [141, 233] on input "2416" at bounding box center [134, 234] width 20 height 11
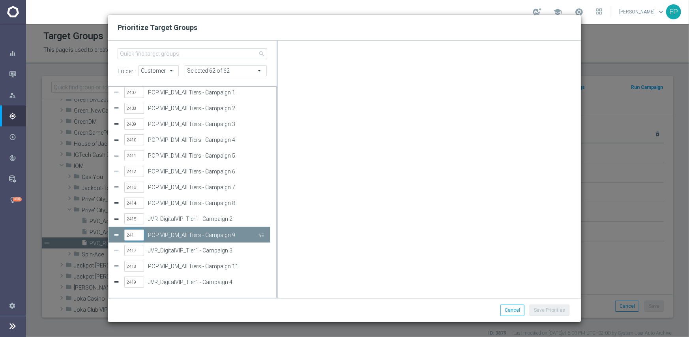
type input "2415"
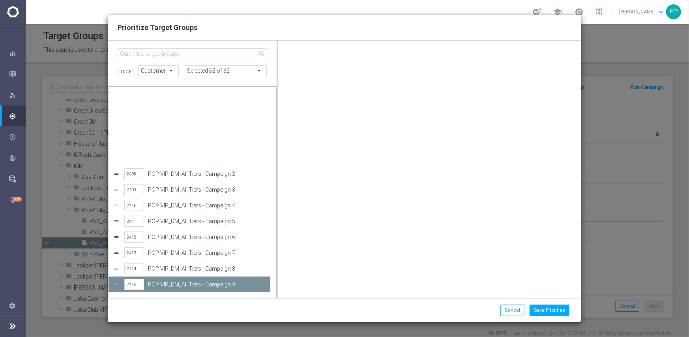
scroll to position [37993, 0]
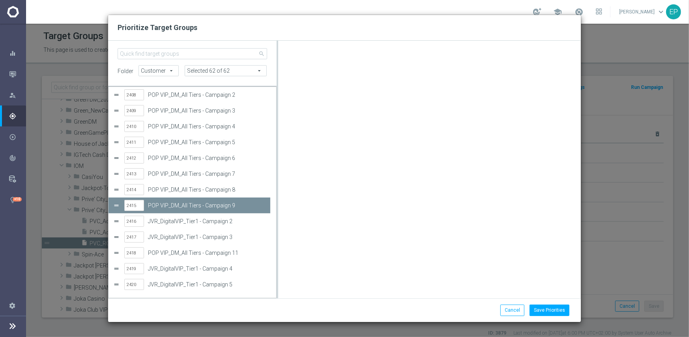
click at [182, 48] on div "search folder Customer Customer arrow_drop_down search Selected 62 of 62 arrow_…" at bounding box center [344, 169] width 473 height 257
click at [179, 56] on input "search" at bounding box center [193, 53] width 150 height 11
paste input "POP VIP_DM_All Tiers - Campaign 10"
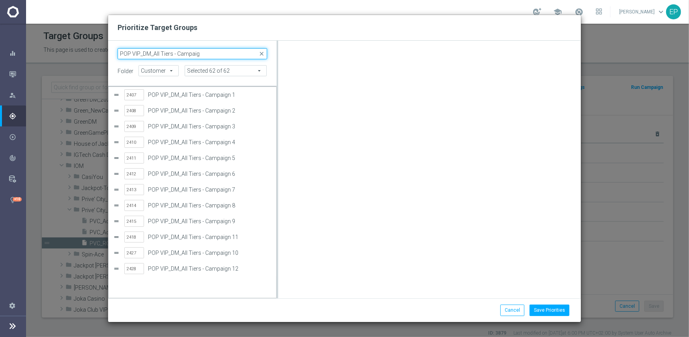
scroll to position [0, 0]
type input "POP VIP_DM_All Tiers - Campai"
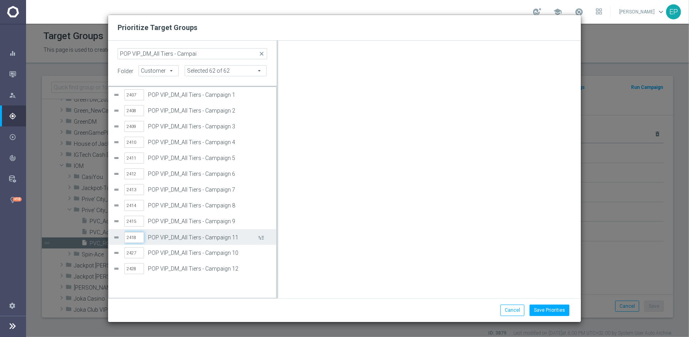
click at [139, 237] on input "2418" at bounding box center [134, 237] width 20 height 11
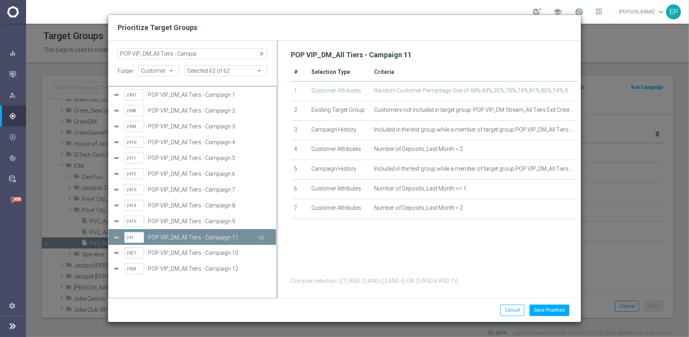
type input "2416"
click at [139, 253] on input "2427" at bounding box center [134, 252] width 20 height 11
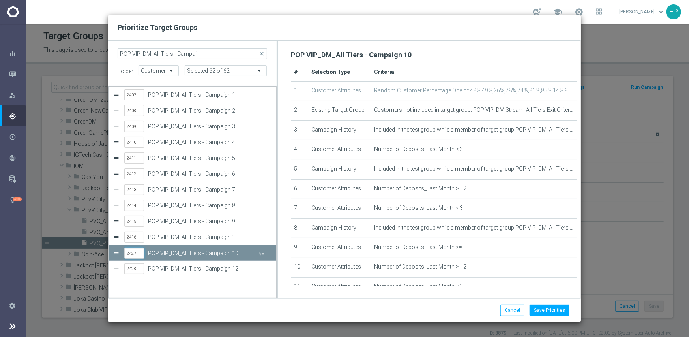
click at [138, 252] on input "2427" at bounding box center [134, 252] width 20 height 11
type input "2416"
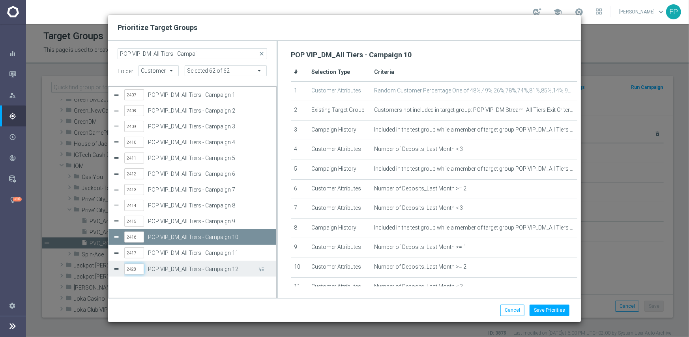
click at [139, 266] on input "2428" at bounding box center [134, 268] width 20 height 11
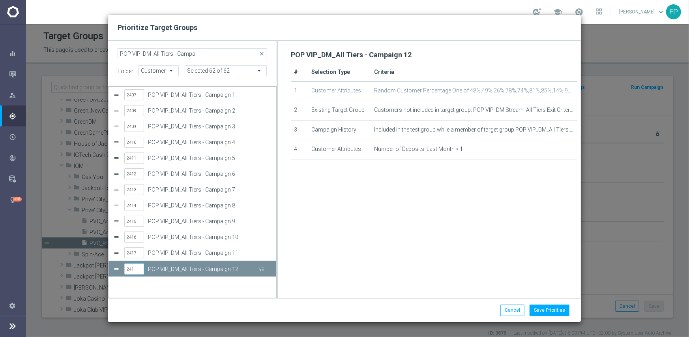
type input "2418"
drag, startPoint x: 355, startPoint y: 270, endPoint x: 507, endPoint y: 294, distance: 154.6
click at [355, 270] on div "POP VIP_DM_All Tiers - Campaign 12 # Selection Type Criteria 1 Customer Attribu…" at bounding box center [434, 167] width 286 height 238
click at [558, 309] on button "Save Priorities" at bounding box center [550, 309] width 40 height 11
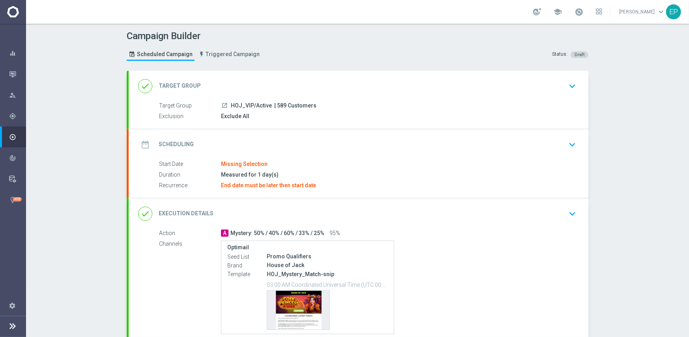
click at [310, 134] on div "date_range Scheduling keyboard_arrow_down" at bounding box center [359, 144] width 460 height 31
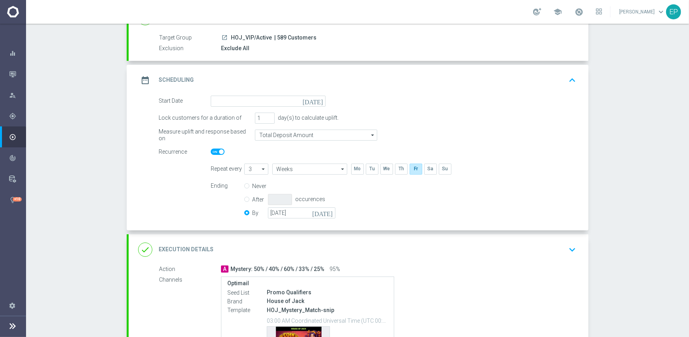
scroll to position [79, 0]
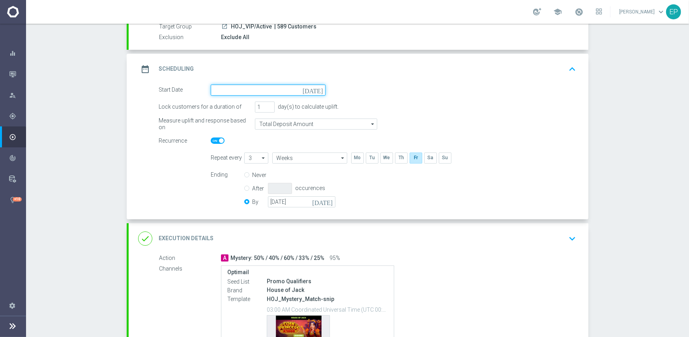
click at [262, 94] on input at bounding box center [268, 89] width 115 height 11
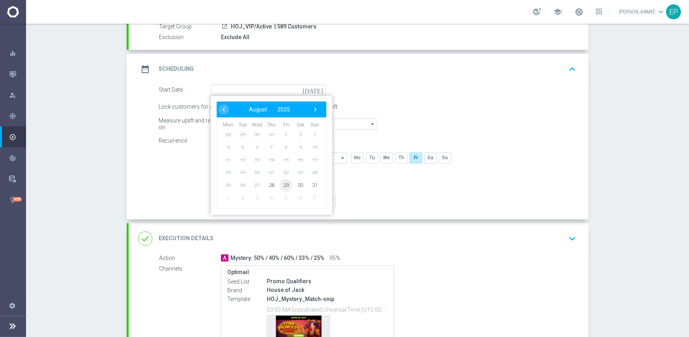
click at [283, 185] on span "29" at bounding box center [286, 184] width 13 height 13
type input "[DATE]"
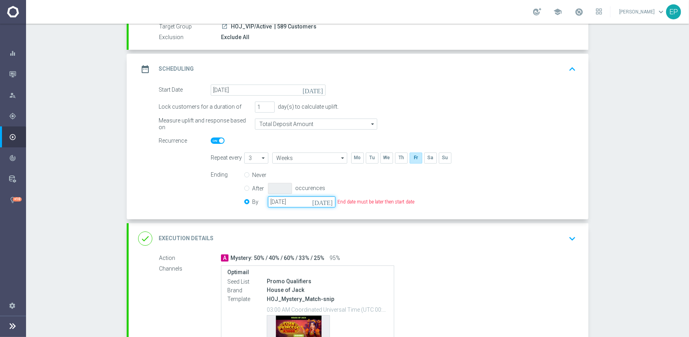
drag, startPoint x: 282, startPoint y: 203, endPoint x: 290, endPoint y: 204, distance: 8.4
click at [284, 203] on input "[DATE]" at bounding box center [301, 201] width 67 height 11
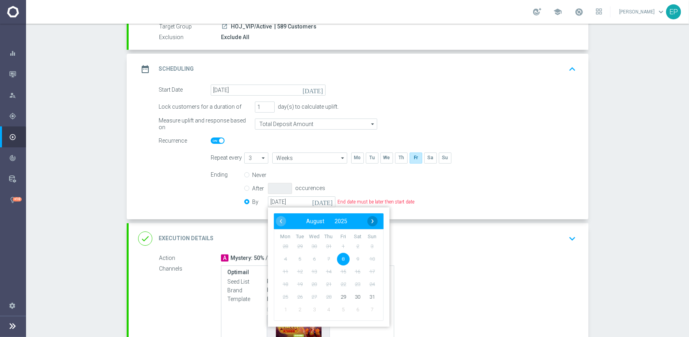
click at [372, 221] on span "›" at bounding box center [372, 221] width 10 height 10
click at [367, 297] on span "30" at bounding box center [372, 296] width 13 height 13
type input "[DATE]"
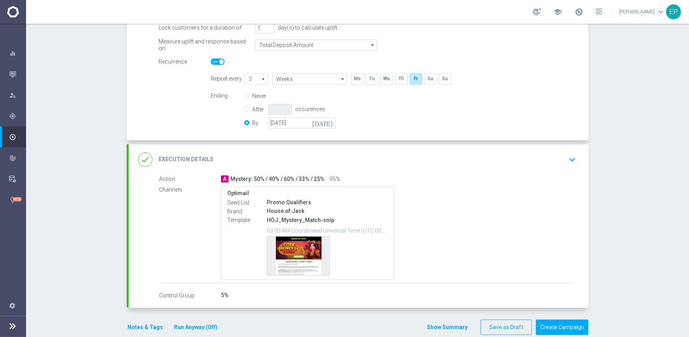
click at [367, 157] on div "done Execution Details keyboard_arrow_down" at bounding box center [358, 159] width 441 height 15
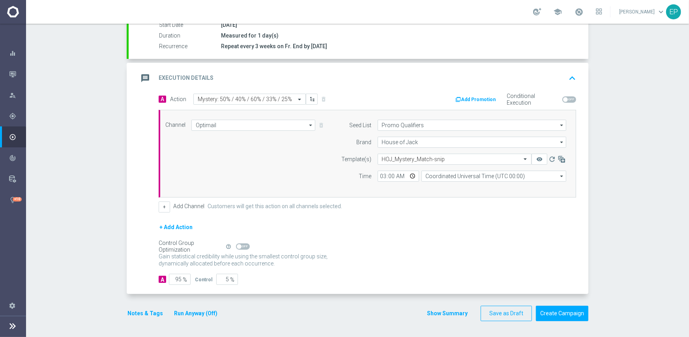
scroll to position [138, 0]
click at [174, 277] on input "95" at bounding box center [180, 279] width 22 height 11
type input "1"
type input "99"
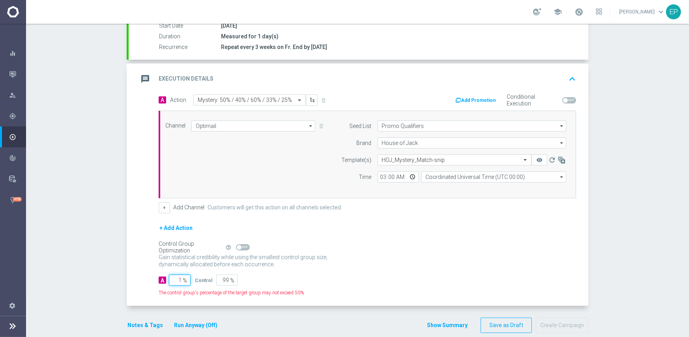
type input "10"
type input "90"
type input "100"
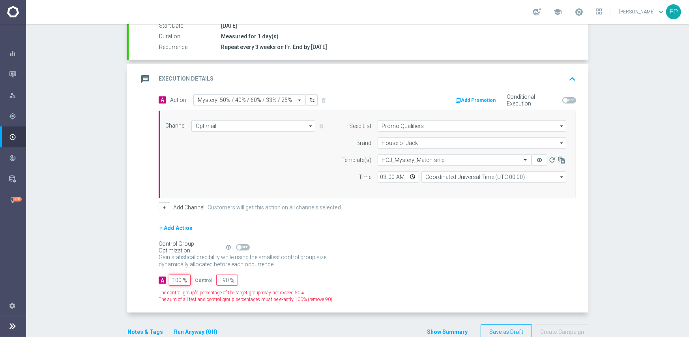
type input "0"
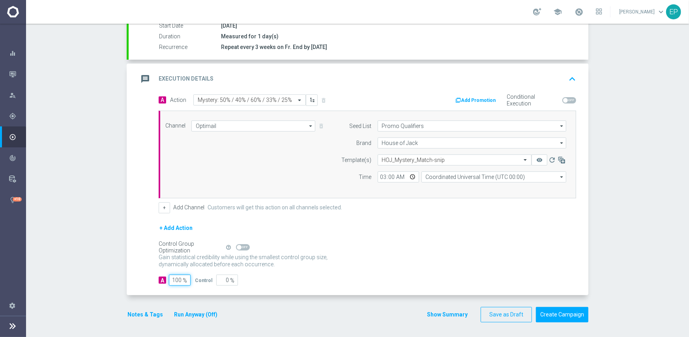
type input "100"
click at [367, 241] on div "+ Add Action" at bounding box center [368, 233] width 418 height 20
click at [563, 318] on button "Create Campaign" at bounding box center [562, 314] width 52 height 15
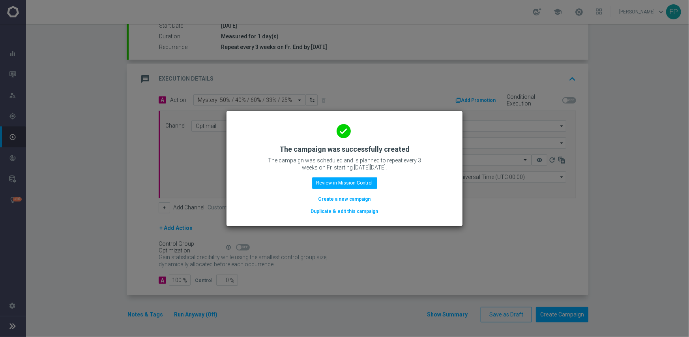
click at [395, 49] on modal-container "done The campaign was successfully created The campaign was scheduled and is pl…" at bounding box center [344, 168] width 689 height 337
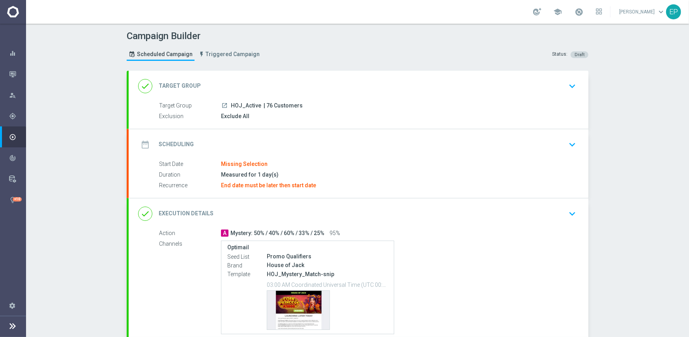
click at [269, 140] on div "date_range Scheduling keyboard_arrow_down" at bounding box center [358, 144] width 441 height 15
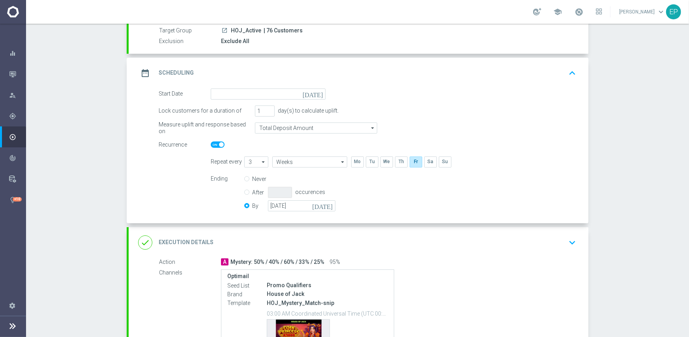
scroll to position [79, 0]
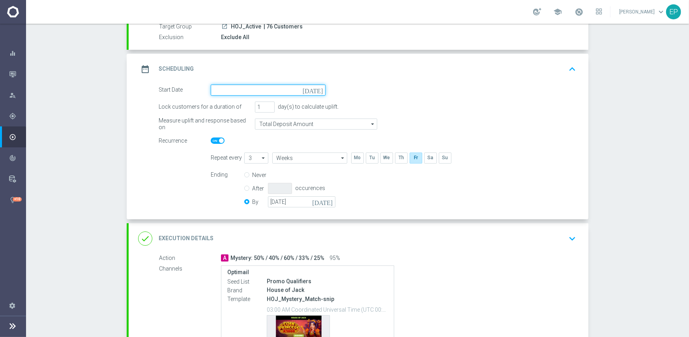
click at [249, 86] on input at bounding box center [268, 89] width 115 height 11
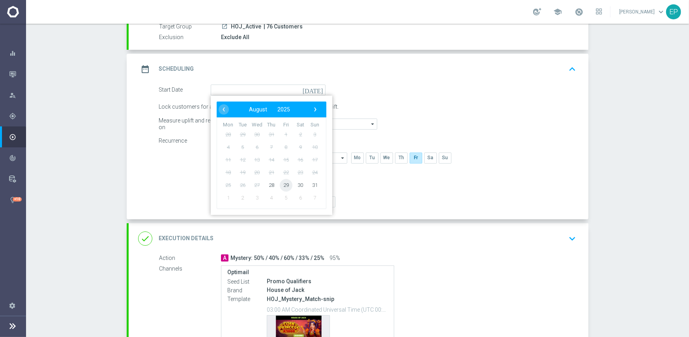
click at [281, 187] on span "29" at bounding box center [286, 184] width 13 height 13
type input "[DATE]"
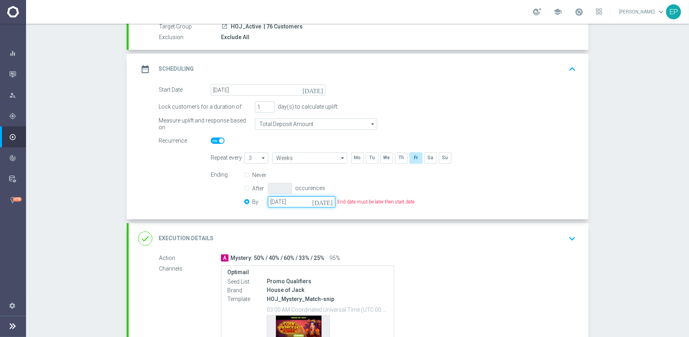
click at [305, 204] on input "[DATE]" at bounding box center [301, 201] width 67 height 11
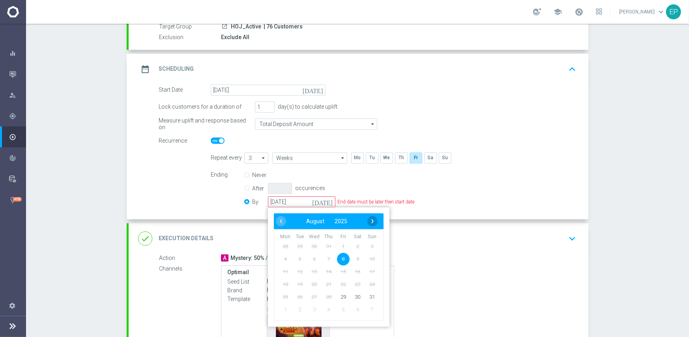
click at [369, 223] on span "›" at bounding box center [372, 221] width 10 height 10
click at [371, 297] on span "30" at bounding box center [372, 296] width 13 height 13
type input "[DATE]"
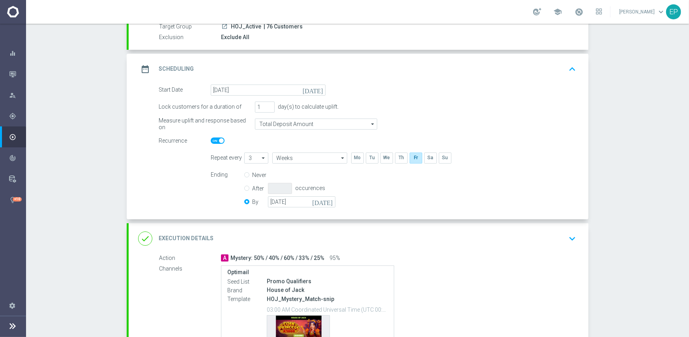
click at [371, 239] on div "done Execution Details keyboard_arrow_down" at bounding box center [358, 238] width 441 height 15
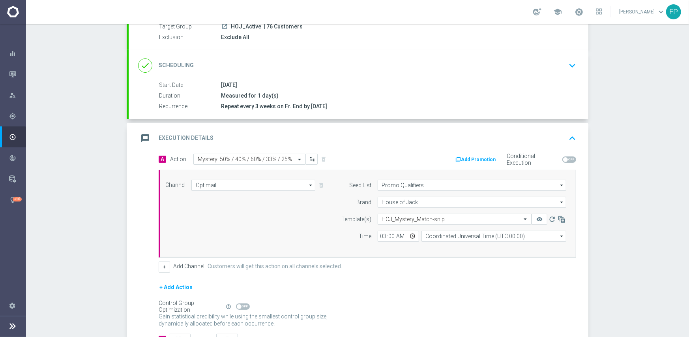
scroll to position [118, 0]
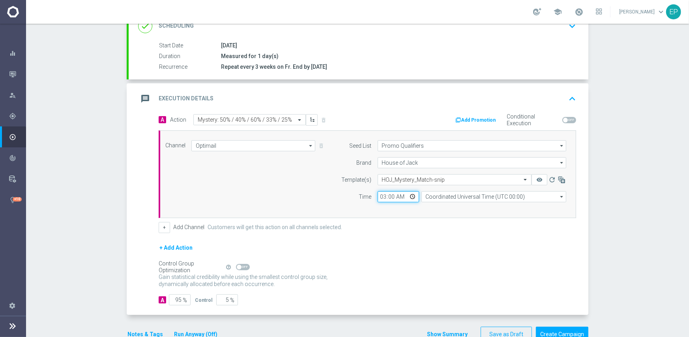
click at [382, 194] on input "03:00" at bounding box center [398, 196] width 41 height 11
click at [178, 301] on input "95" at bounding box center [180, 299] width 22 height 11
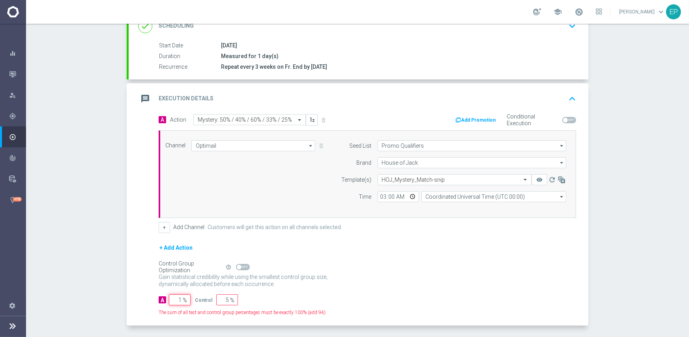
type input "10"
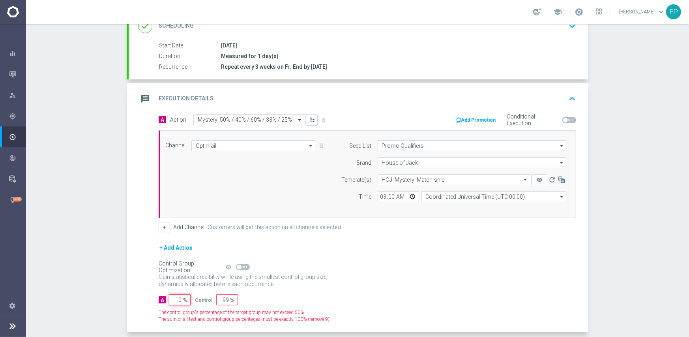
type input "90"
type input "100"
type input "0"
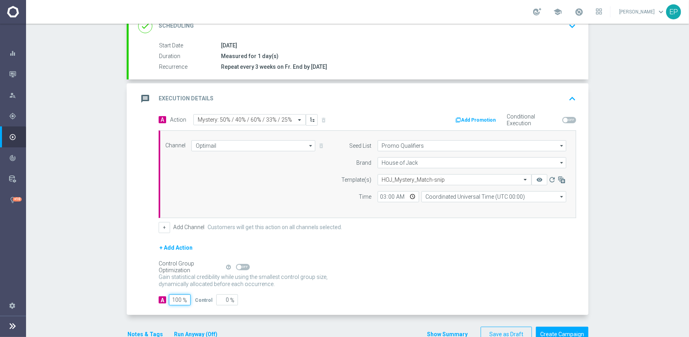
type input "100"
click at [337, 289] on div "Gain statistical credibility while using the smallest control group size, dynam…" at bounding box center [368, 280] width 418 height 19
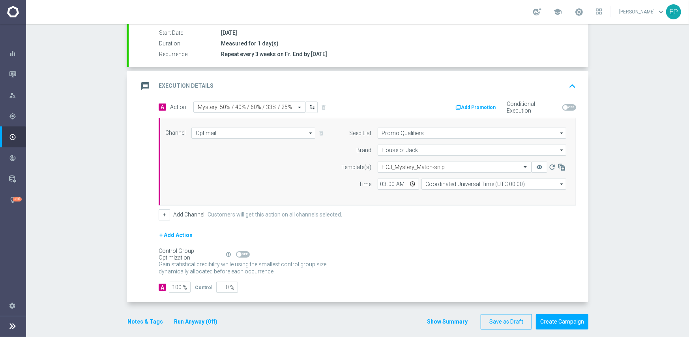
scroll to position [138, 0]
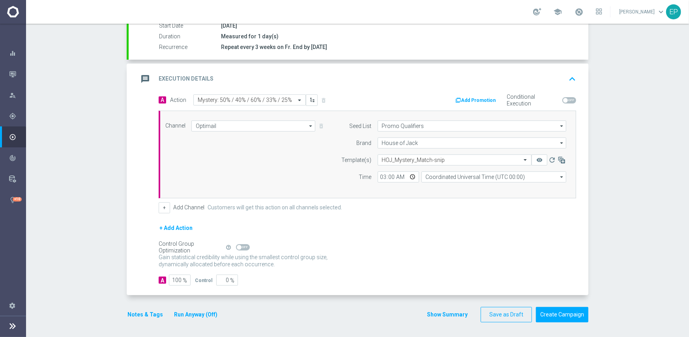
click at [149, 310] on button "Notes & Tags" at bounding box center [145, 314] width 37 height 10
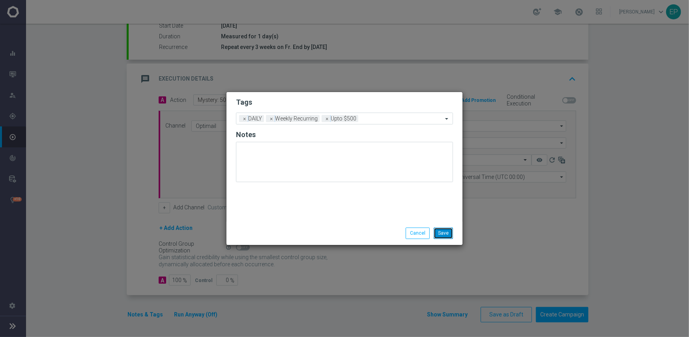
click at [444, 231] on button "Save" at bounding box center [443, 232] width 19 height 11
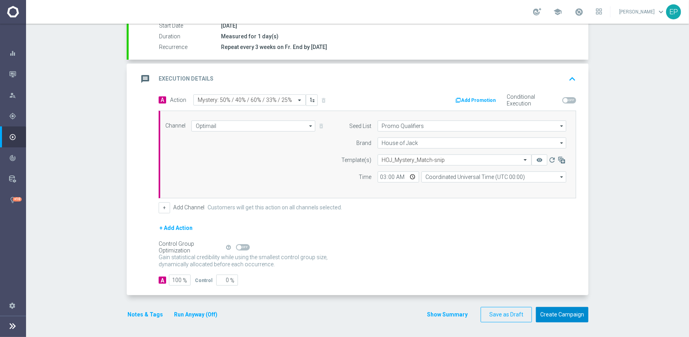
click at [557, 310] on button "Create Campaign" at bounding box center [562, 314] width 52 height 15
